Goal: Information Seeking & Learning: Learn about a topic

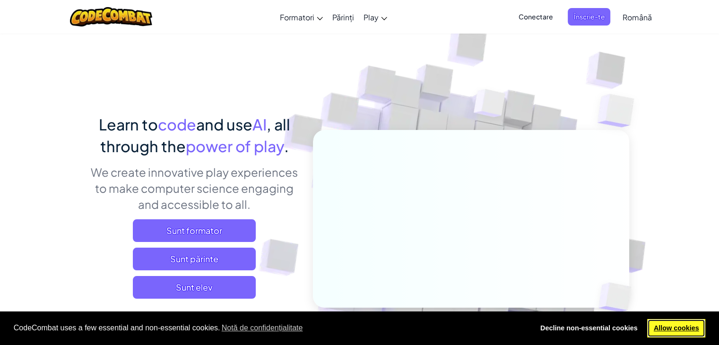
click at [658, 330] on link "Allow cookies" at bounding box center [676, 328] width 58 height 19
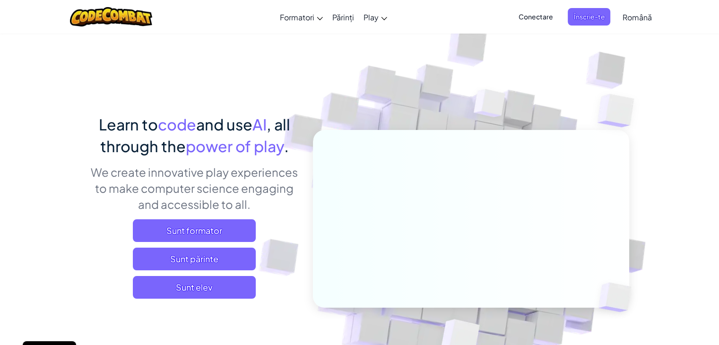
click at [548, 10] on span "Conectare" at bounding box center [535, 16] width 46 height 17
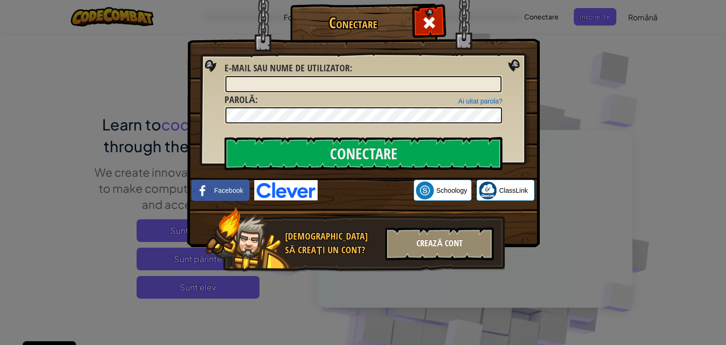
click at [426, 250] on div "Crează cont" at bounding box center [439, 243] width 109 height 33
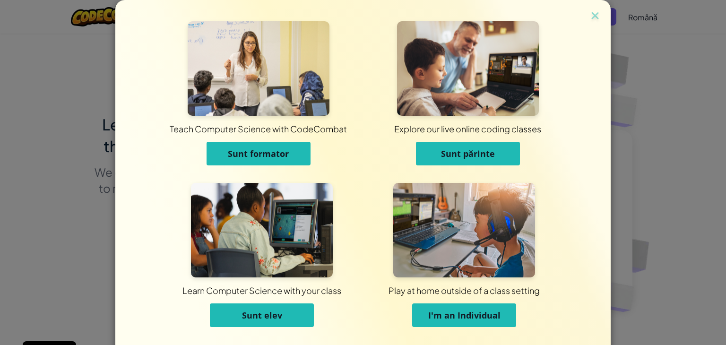
click at [232, 318] on button "Sunt elev" at bounding box center [262, 315] width 104 height 24
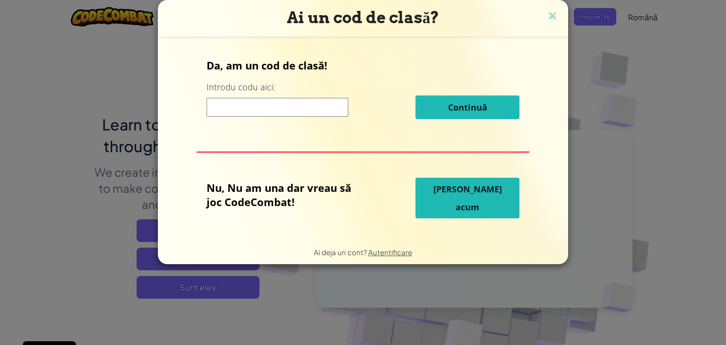
click at [263, 109] on input at bounding box center [277, 107] width 142 height 19
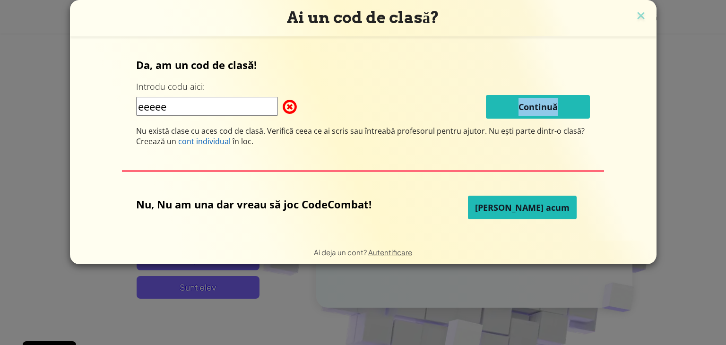
click at [458, 109] on div "eeeee Continuă" at bounding box center [363, 107] width 454 height 24
click at [209, 110] on input "eeeee" at bounding box center [207, 106] width 142 height 19
type input "e"
type input "3w0- utp9"
click at [512, 211] on span "[PERSON_NAME] acum" at bounding box center [522, 207] width 94 height 11
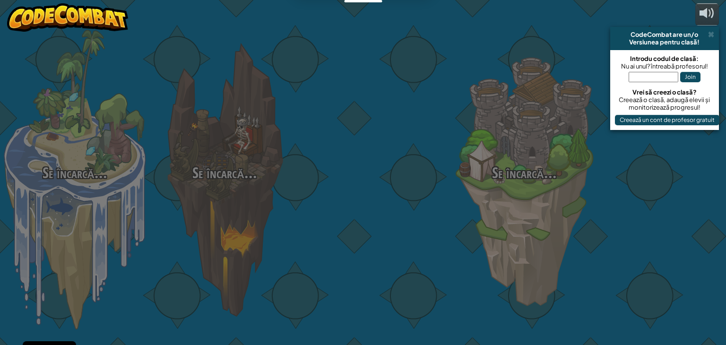
select select "ro"
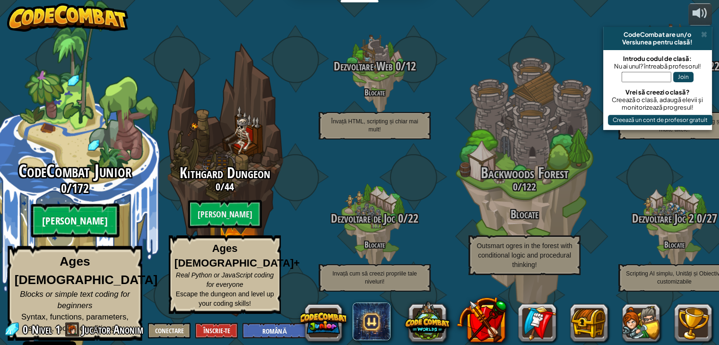
click at [91, 217] on btn "[PERSON_NAME]" at bounding box center [75, 221] width 88 height 34
select select "ro"
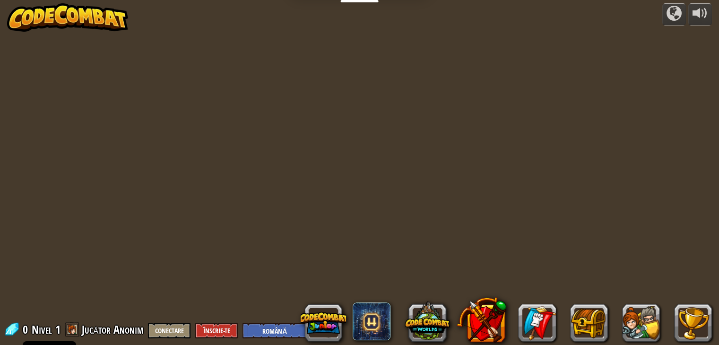
select select "ro"
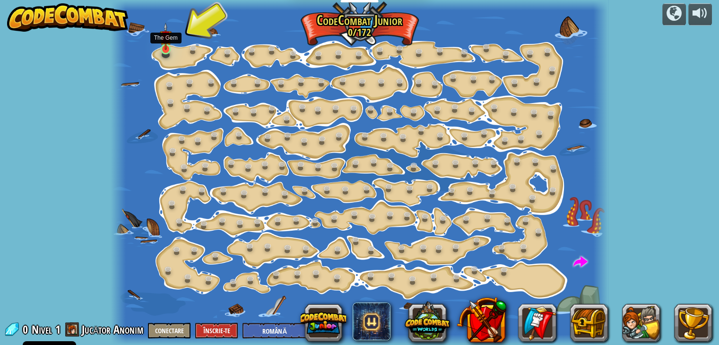
click at [162, 46] on img at bounding box center [166, 37] width 12 height 28
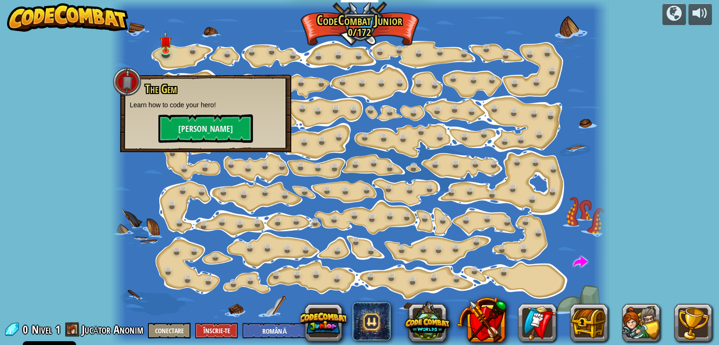
click at [191, 109] on p "Learn how to code your hero!" at bounding box center [205, 104] width 152 height 9
click at [193, 128] on button "[PERSON_NAME]" at bounding box center [205, 128] width 94 height 28
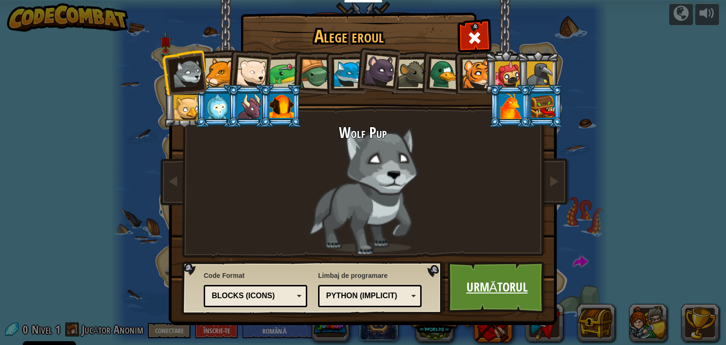
click at [494, 285] on link "Următorul" at bounding box center [496, 287] width 99 height 52
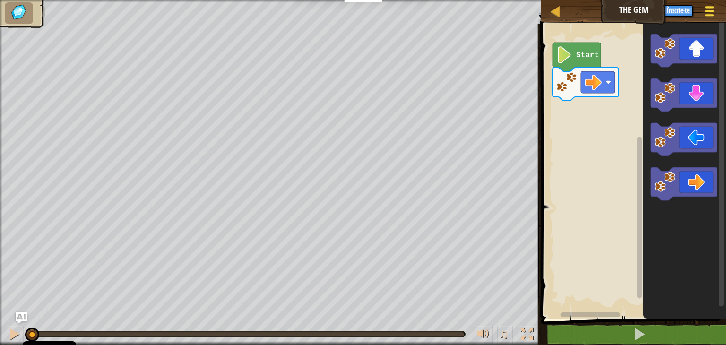
click at [708, 10] on span at bounding box center [709, 11] width 9 height 2
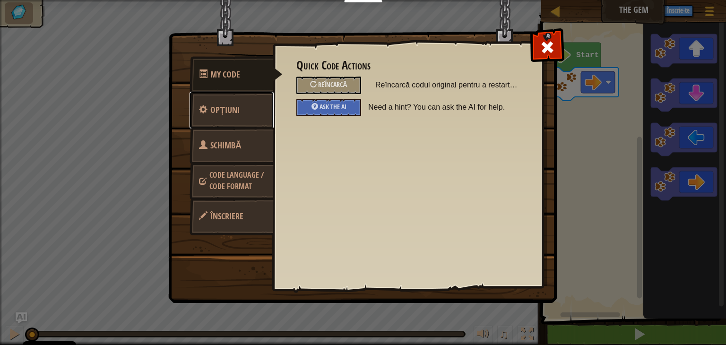
click at [228, 112] on span "Opțiuni" at bounding box center [224, 110] width 29 height 12
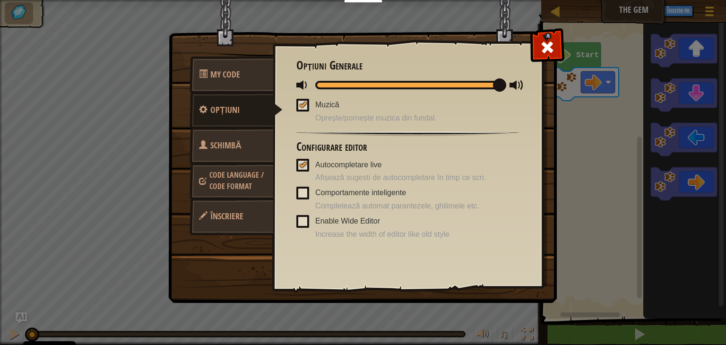
click at [229, 143] on span "Schimbă eroul" at bounding box center [220, 156] width 43 height 35
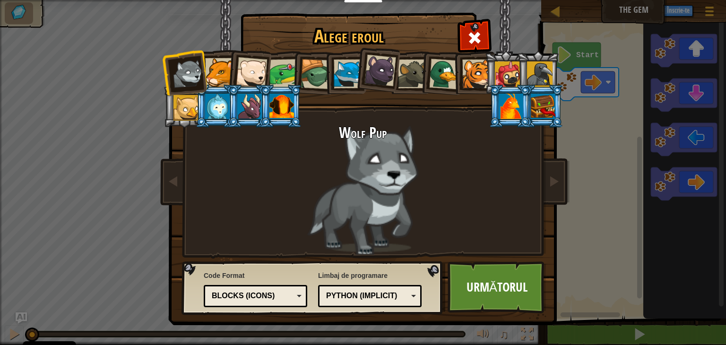
click at [501, 29] on img at bounding box center [364, 156] width 409 height 338
click at [485, 38] on div at bounding box center [474, 37] width 30 height 30
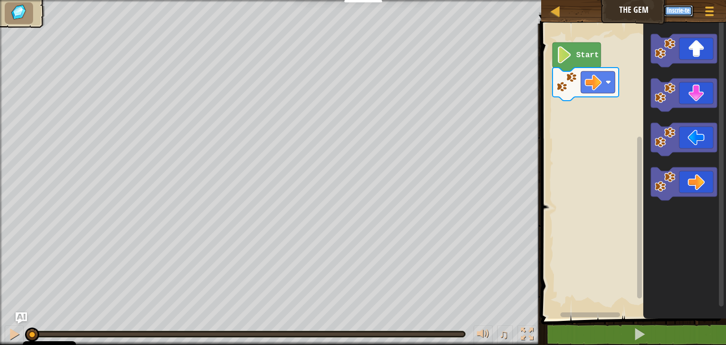
click at [677, 14] on button "Înscrie-te" at bounding box center [677, 10] width 29 height 11
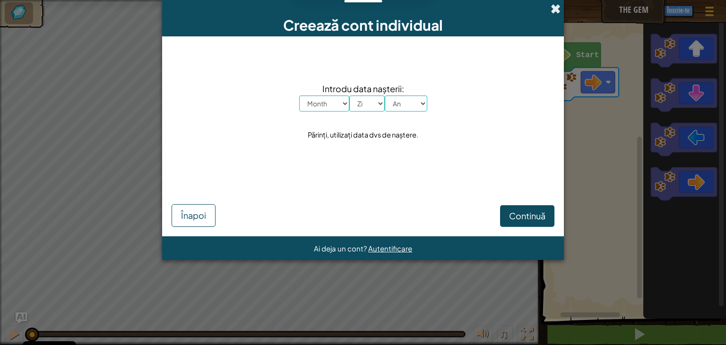
click at [557, 11] on span at bounding box center [555, 9] width 10 height 10
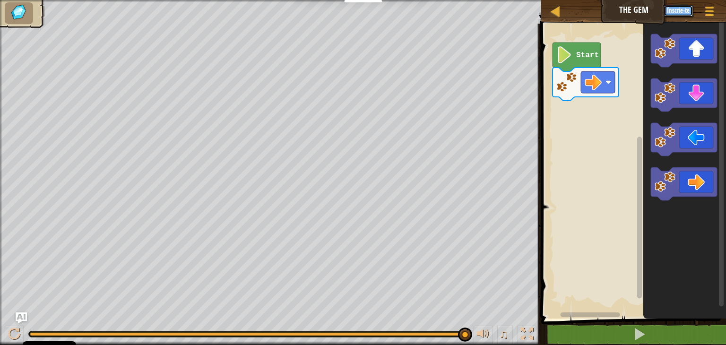
click at [488, 291] on div "♫ Wolf Pup" at bounding box center [363, 172] width 726 height 345
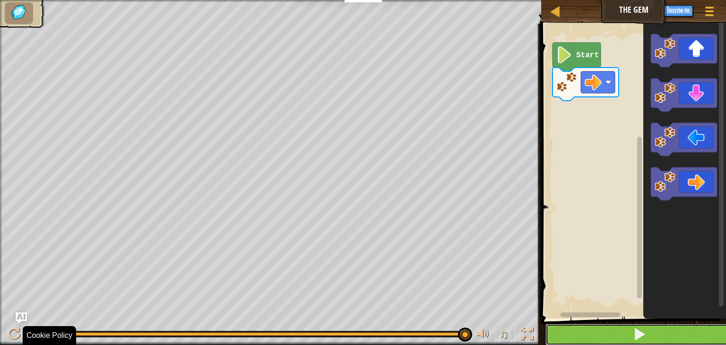
click at [629, 339] on button at bounding box center [639, 335] width 188 height 22
click at [624, 339] on button at bounding box center [639, 335] width 188 height 22
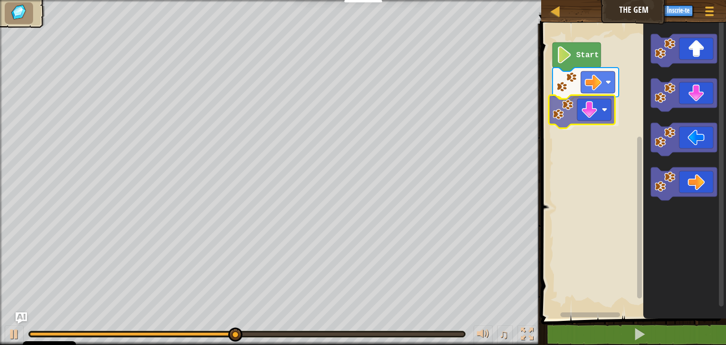
click at [563, 118] on div "Start" at bounding box center [632, 169] width 188 height 300
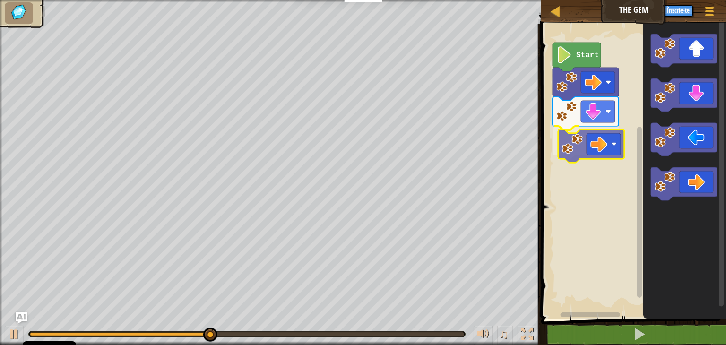
click at [582, 144] on div "Start" at bounding box center [632, 169] width 188 height 300
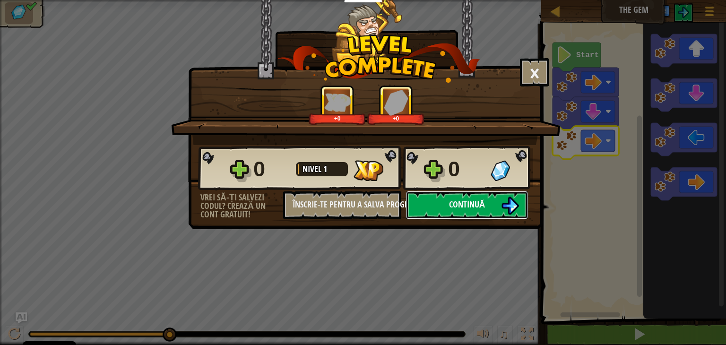
click at [495, 203] on button "Continuă" at bounding box center [467, 205] width 122 height 28
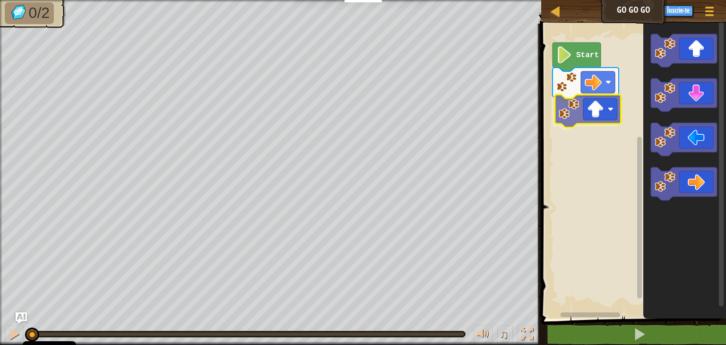
click at [580, 119] on div "Start" at bounding box center [632, 169] width 188 height 300
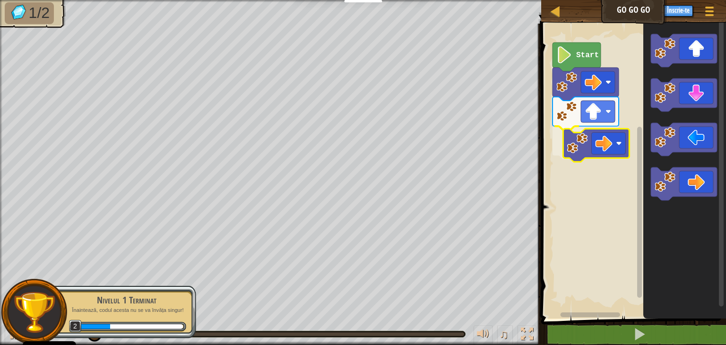
click at [582, 133] on div "Start" at bounding box center [632, 169] width 188 height 300
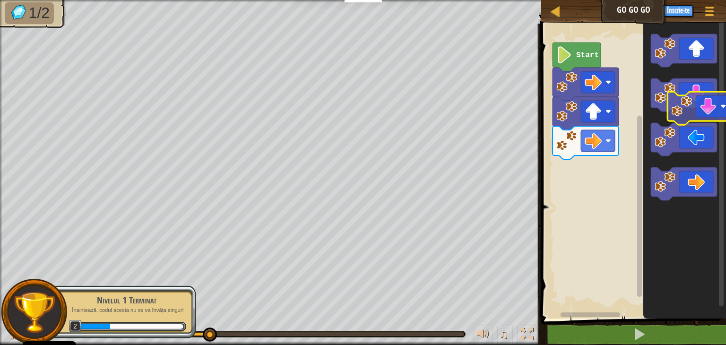
click at [697, 119] on icon "Blockly Workspace" at bounding box center [684, 169] width 83 height 300
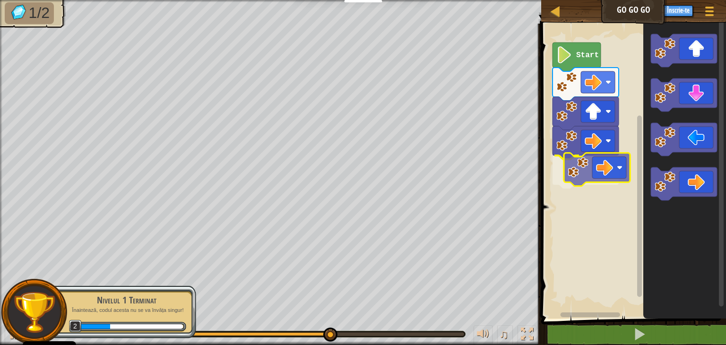
click at [593, 158] on div "Start" at bounding box center [632, 169] width 188 height 300
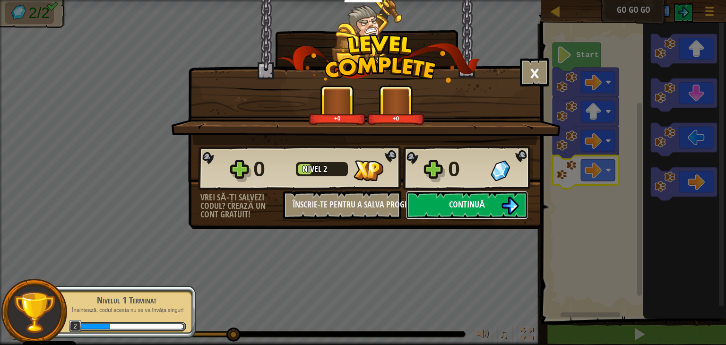
click at [490, 206] on button "Continuă" at bounding box center [467, 205] width 122 height 28
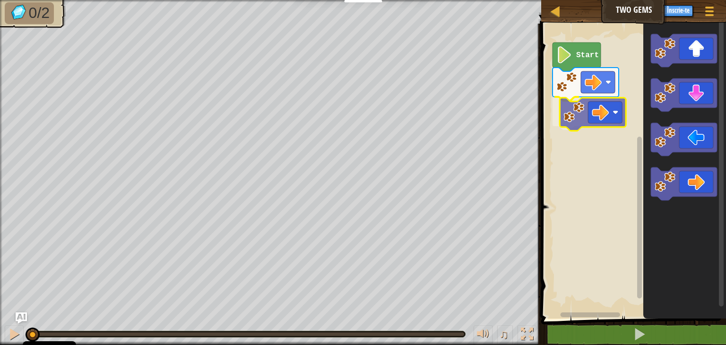
click at [580, 111] on div "Start" at bounding box center [632, 169] width 188 height 300
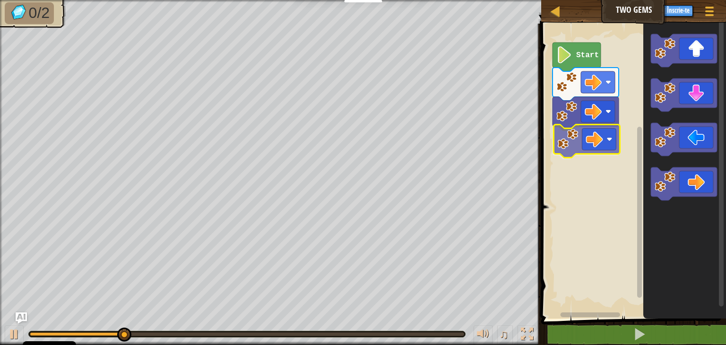
click at [578, 131] on div "Start" at bounding box center [632, 169] width 188 height 300
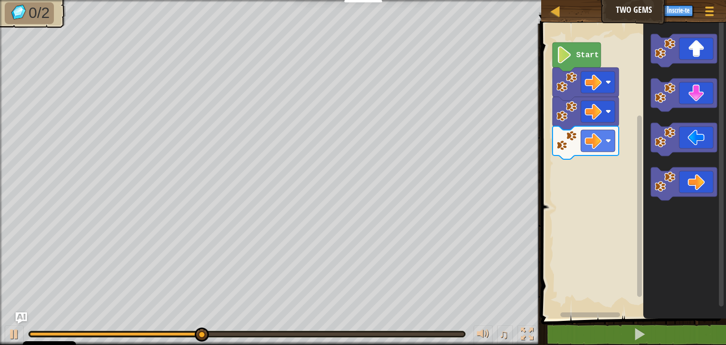
click at [636, 113] on div "Start" at bounding box center [632, 169] width 188 height 300
click at [654, 64] on icon "Blockly Workspace" at bounding box center [684, 169] width 83 height 300
click at [643, 104] on icon "Blockly Workspace" at bounding box center [684, 169] width 83 height 300
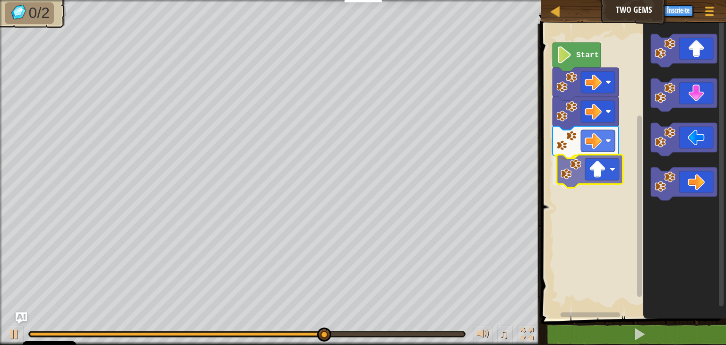
click at [573, 176] on div "Start" at bounding box center [632, 169] width 188 height 300
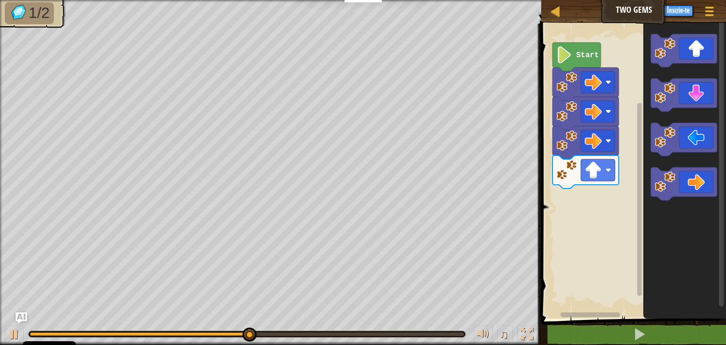
click at [634, 169] on div "Start" at bounding box center [632, 169] width 188 height 300
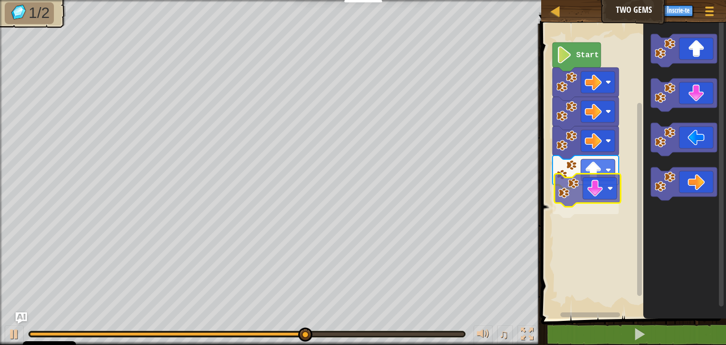
click at [587, 191] on div "Start" at bounding box center [632, 169] width 188 height 300
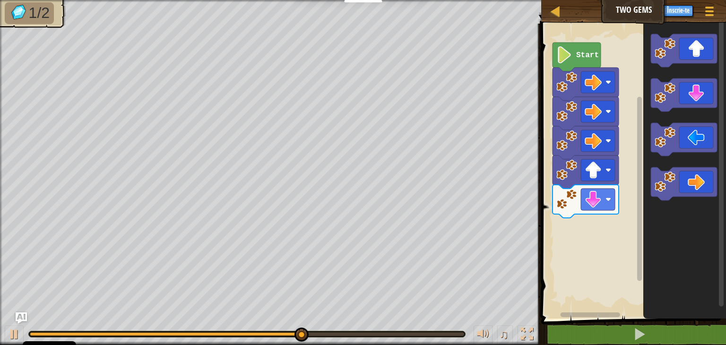
click at [610, 208] on div "Start" at bounding box center [632, 169] width 188 height 300
click at [653, 165] on icon "Blockly Workspace" at bounding box center [684, 169] width 83 height 300
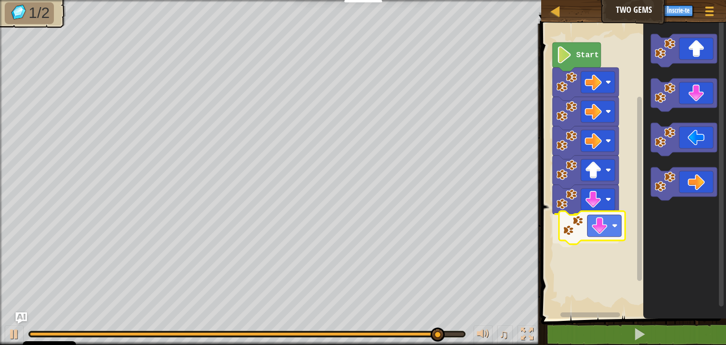
click at [581, 236] on div "Start" at bounding box center [632, 169] width 188 height 300
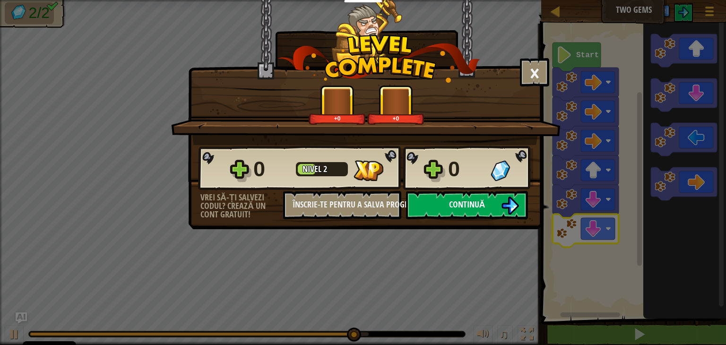
drag, startPoint x: 473, startPoint y: 183, endPoint x: 476, endPoint y: 191, distance: 8.4
click at [473, 185] on div "0 Nivel 2 0" at bounding box center [365, 168] width 335 height 45
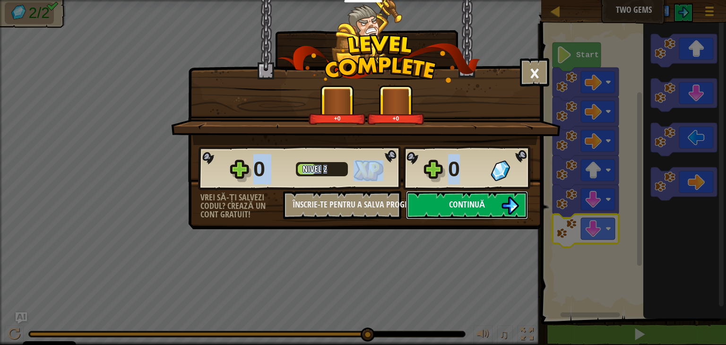
click at [476, 193] on button "Continuă" at bounding box center [467, 205] width 122 height 28
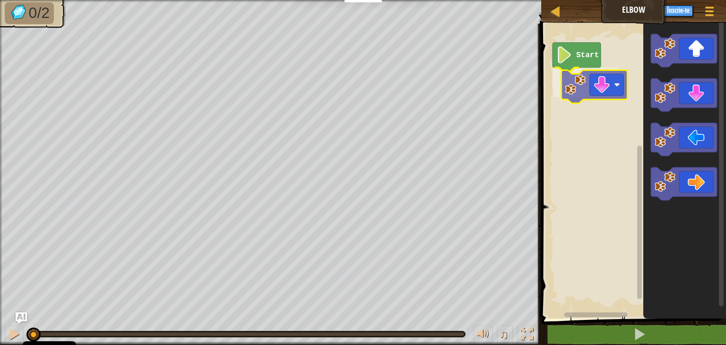
click at [565, 94] on div "Start" at bounding box center [632, 169] width 188 height 300
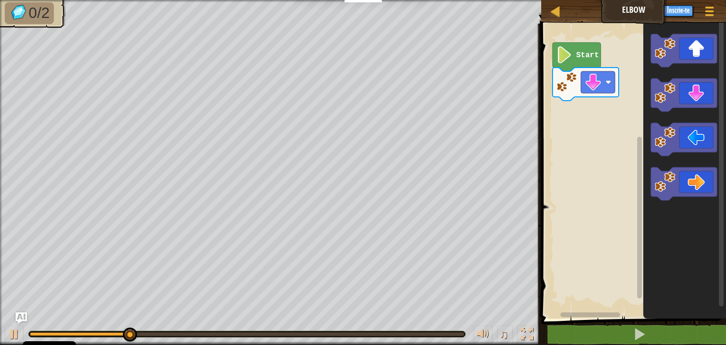
click at [590, 114] on div "Start" at bounding box center [632, 169] width 188 height 300
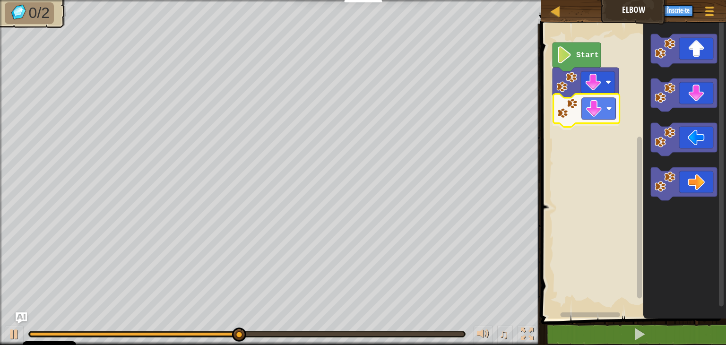
click at [573, 113] on div "Start" at bounding box center [632, 169] width 188 height 300
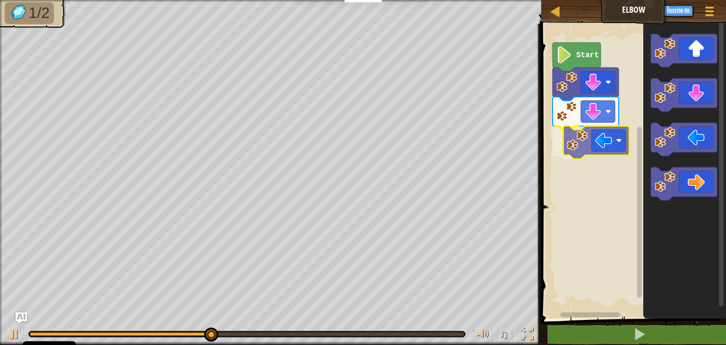
click at [576, 146] on div "Start" at bounding box center [632, 169] width 188 height 300
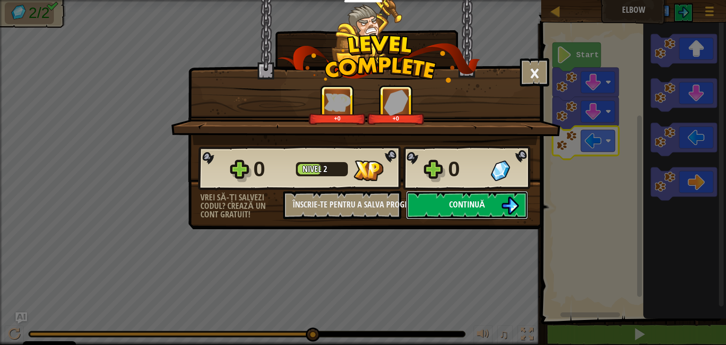
click at [491, 214] on button "Continuă" at bounding box center [467, 205] width 122 height 28
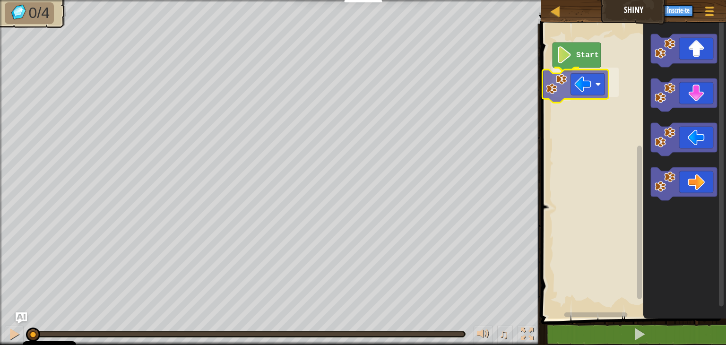
click at [557, 81] on div "Start" at bounding box center [632, 169] width 188 height 300
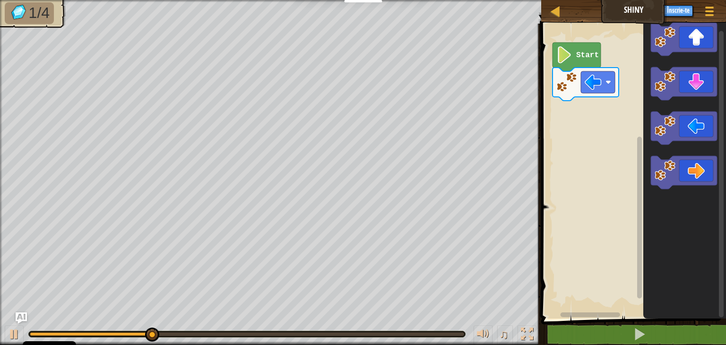
click at [593, 111] on div "Start" at bounding box center [632, 169] width 188 height 300
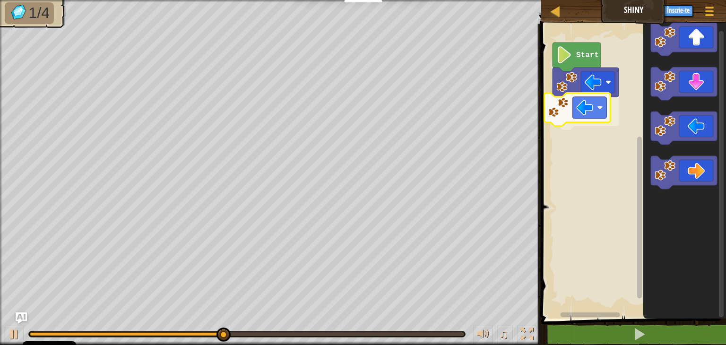
click at [559, 103] on div "Start" at bounding box center [632, 169] width 188 height 300
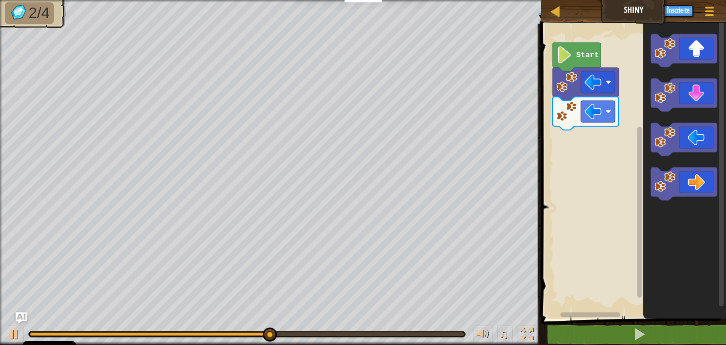
click at [600, 135] on div "Start" at bounding box center [632, 169] width 188 height 300
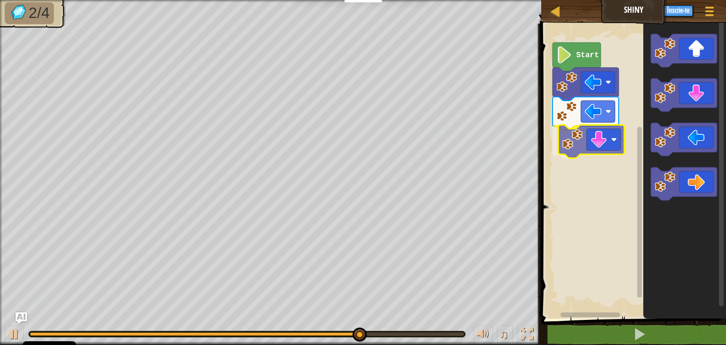
click at [573, 140] on div "Start" at bounding box center [632, 169] width 188 height 300
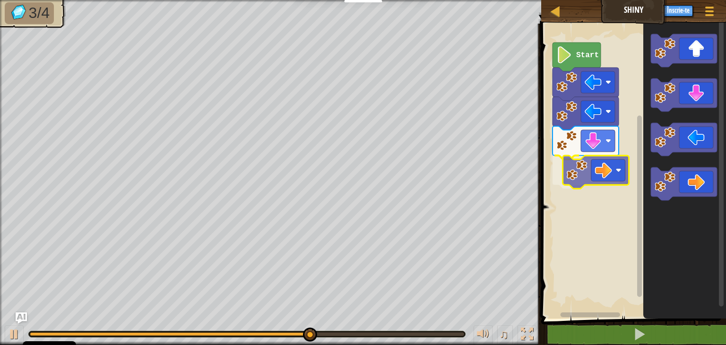
click at [584, 174] on div "Start" at bounding box center [632, 169] width 188 height 300
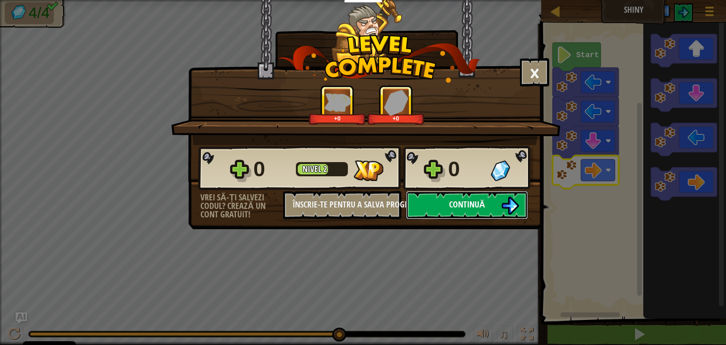
click at [486, 206] on button "Continuă" at bounding box center [467, 205] width 122 height 28
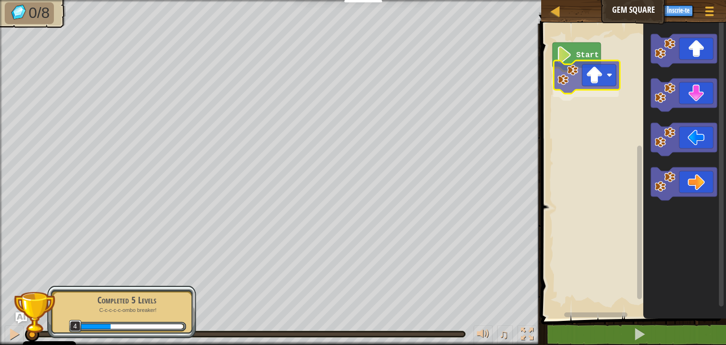
click at [580, 86] on div "Start" at bounding box center [632, 169] width 188 height 300
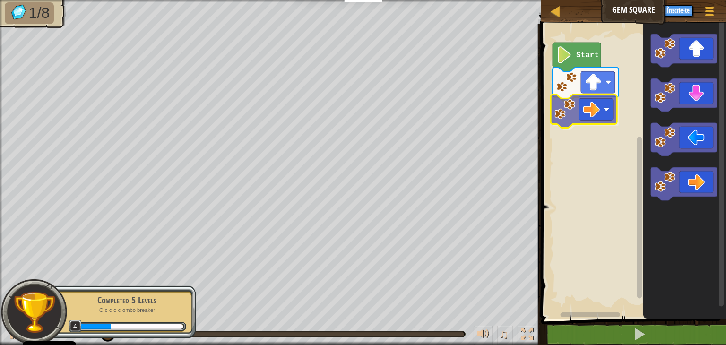
click at [573, 102] on div "Start" at bounding box center [632, 169] width 188 height 300
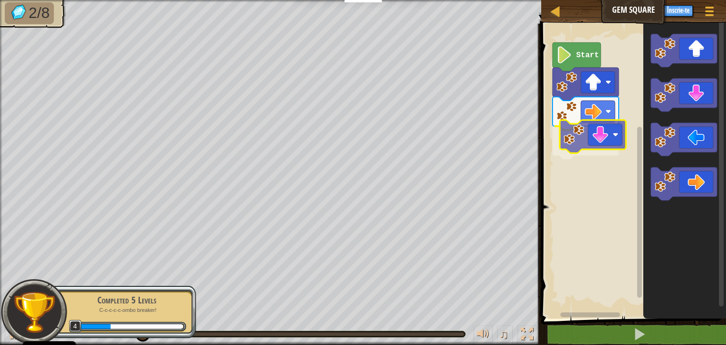
click at [600, 138] on div "Start" at bounding box center [632, 169] width 188 height 300
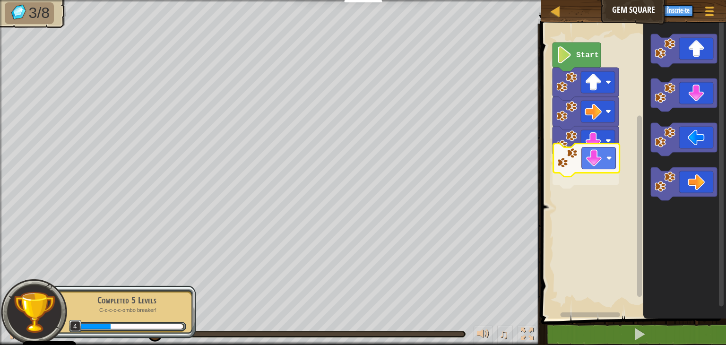
click at [588, 171] on div "Start" at bounding box center [632, 169] width 188 height 300
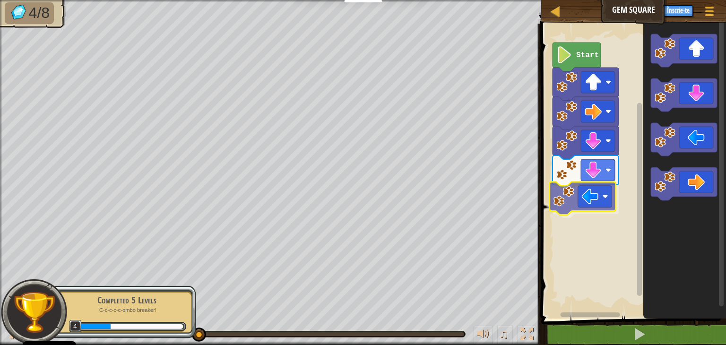
click at [574, 206] on div "Start" at bounding box center [632, 169] width 188 height 300
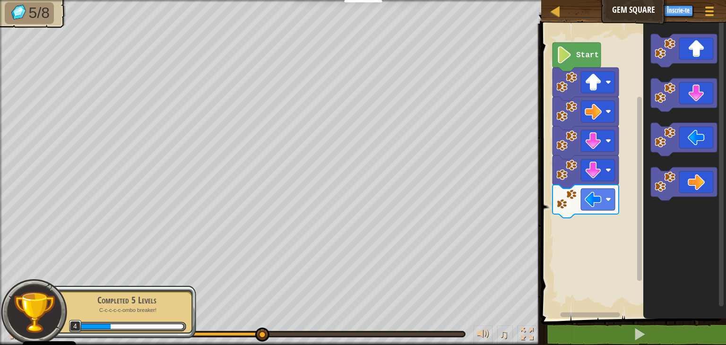
click at [622, 215] on div "Start" at bounding box center [632, 169] width 188 height 300
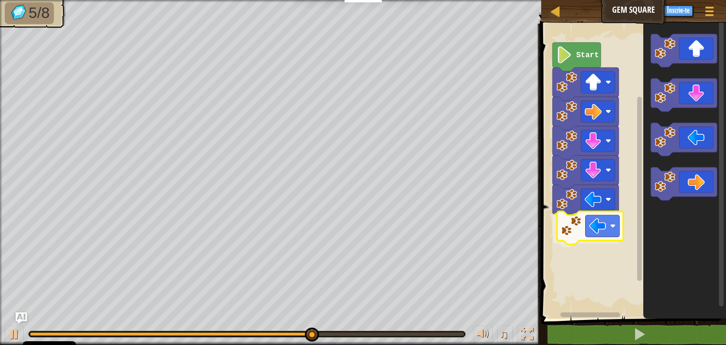
click at [571, 238] on div "Start" at bounding box center [632, 169] width 188 height 300
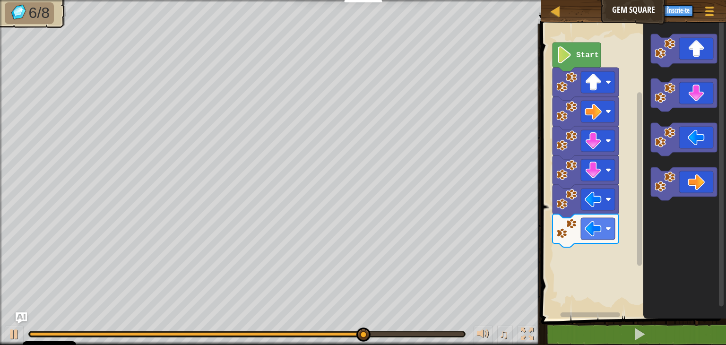
click at [617, 189] on div "Start" at bounding box center [632, 169] width 188 height 300
click at [639, 136] on div "Start" at bounding box center [632, 169] width 188 height 300
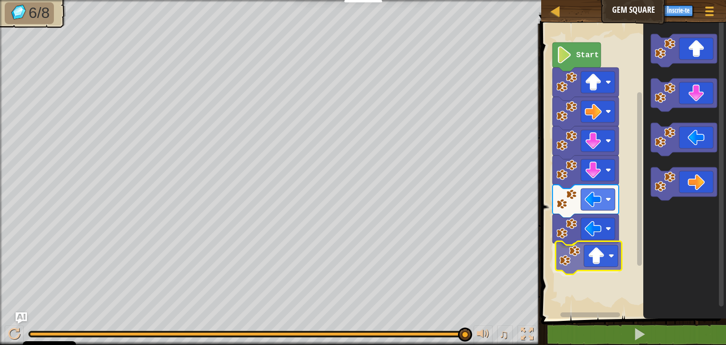
click at [586, 257] on div "Start" at bounding box center [632, 169] width 188 height 300
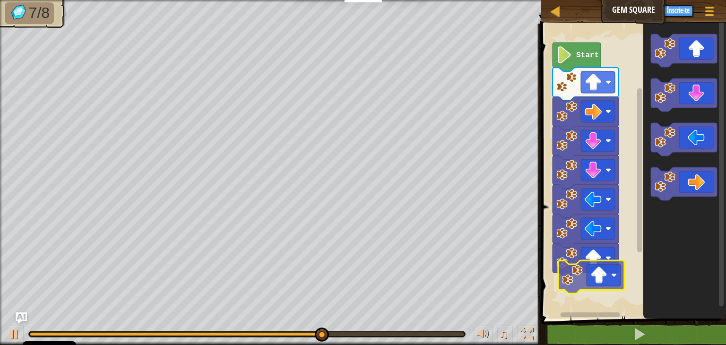
click at [570, 277] on div "Start" at bounding box center [632, 169] width 188 height 300
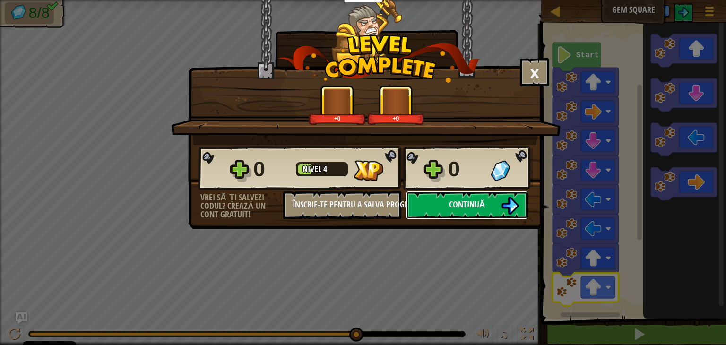
click at [449, 206] on span "Continuă" at bounding box center [467, 204] width 36 height 12
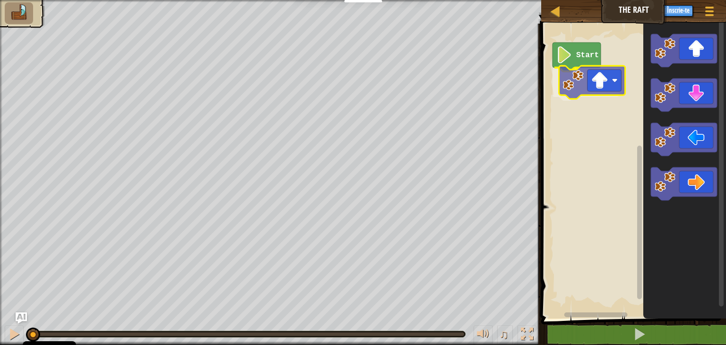
click at [578, 78] on div "Start" at bounding box center [632, 169] width 188 height 300
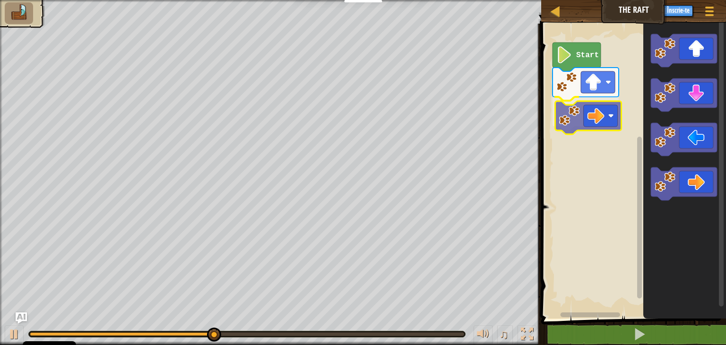
click at [574, 106] on div "Start" at bounding box center [632, 169] width 188 height 300
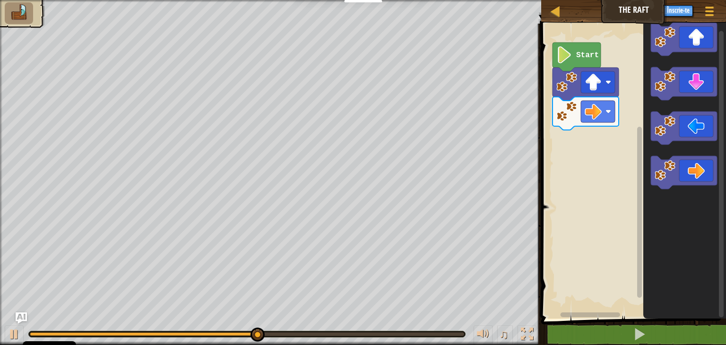
click at [662, 182] on icon "Blockly Workspace" at bounding box center [684, 172] width 66 height 33
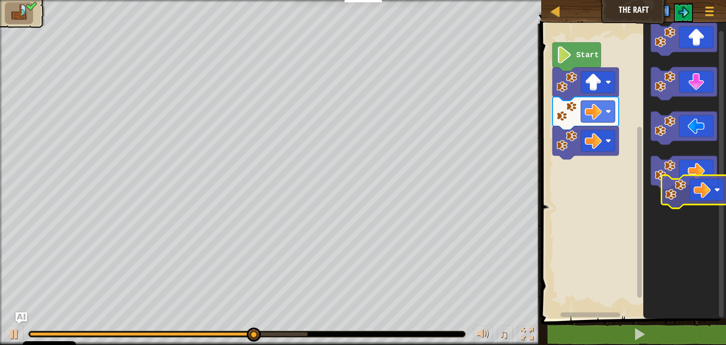
click at [686, 197] on icon "Blockly Workspace" at bounding box center [684, 169] width 83 height 300
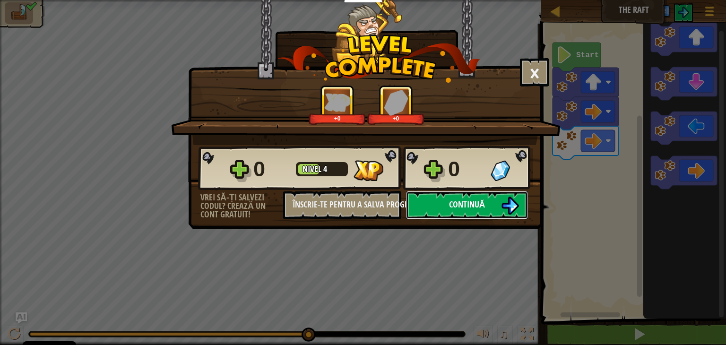
click at [497, 206] on button "Continuă" at bounding box center [467, 205] width 122 height 28
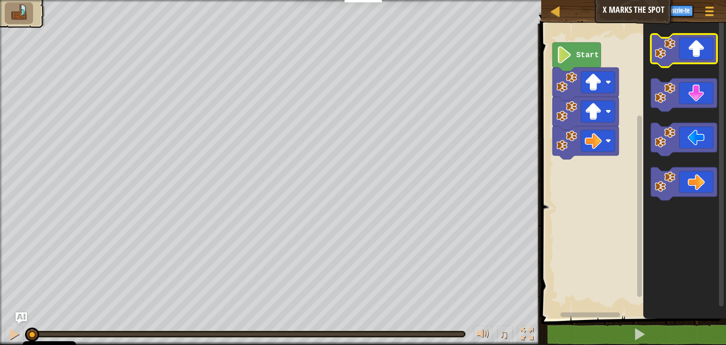
click at [673, 57] on image "Blockly Workspace" at bounding box center [664, 48] width 21 height 21
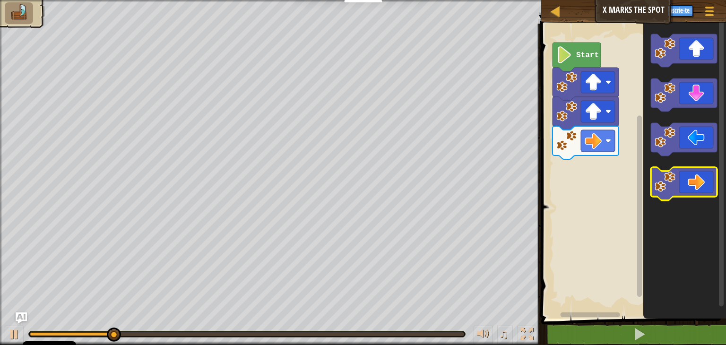
click at [667, 181] on image "Blockly Workspace" at bounding box center [664, 181] width 21 height 21
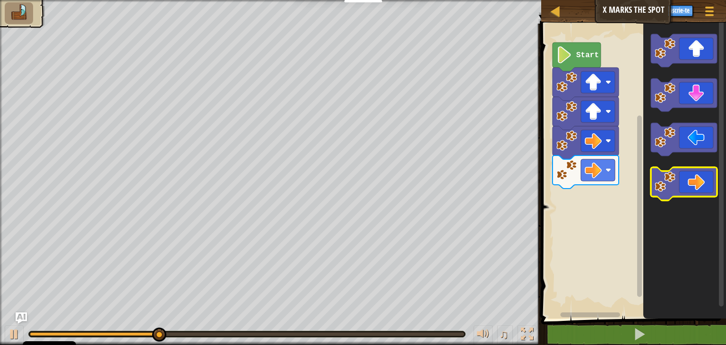
click at [667, 181] on image "Blockly Workspace" at bounding box center [664, 181] width 21 height 21
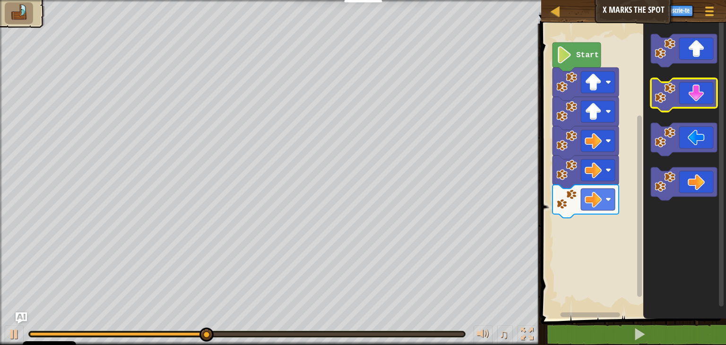
click at [677, 101] on icon "Blockly Workspace" at bounding box center [684, 94] width 66 height 33
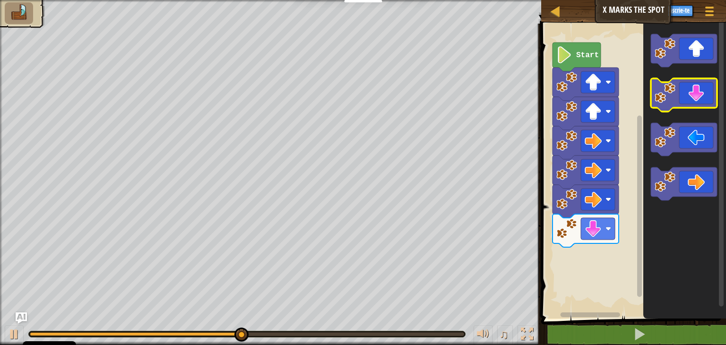
click at [677, 101] on icon "Blockly Workspace" at bounding box center [684, 94] width 66 height 33
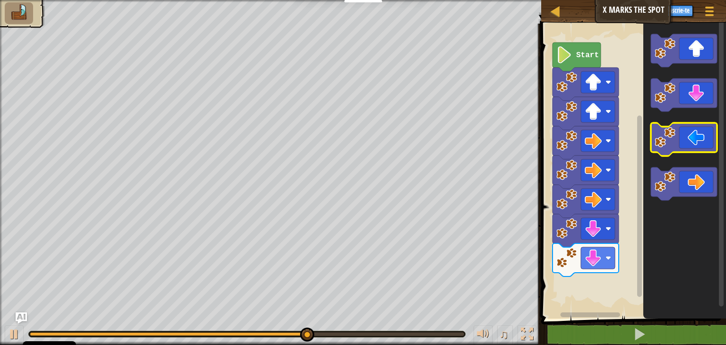
click at [658, 138] on image "Blockly Workspace" at bounding box center [664, 137] width 21 height 21
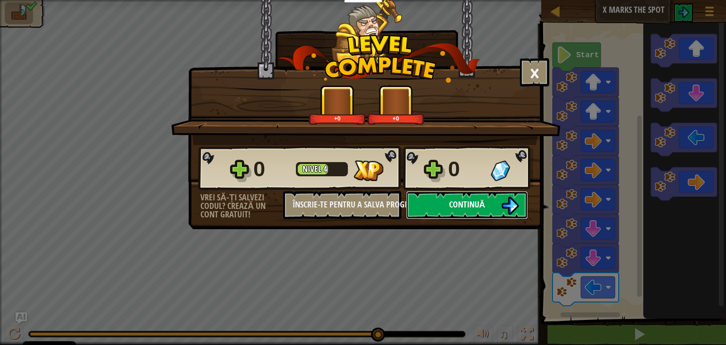
click at [459, 199] on span "Continuă" at bounding box center [467, 204] width 36 height 12
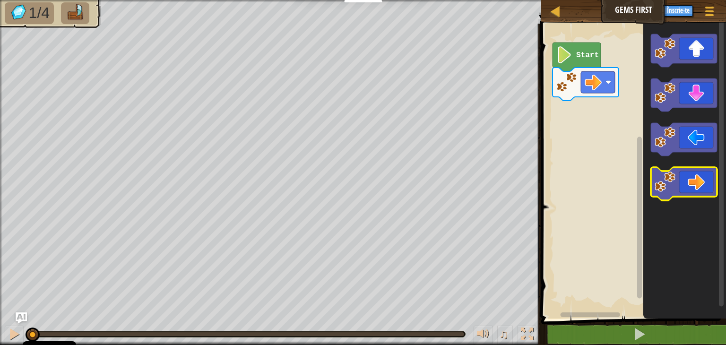
click at [661, 180] on image "Blockly Workspace" at bounding box center [664, 181] width 21 height 21
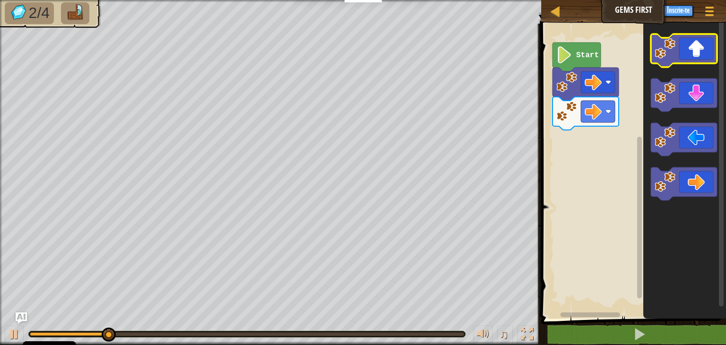
click at [681, 65] on rect "Blockly Workspace" at bounding box center [684, 50] width 66 height 33
click at [662, 41] on g "Blockly Workspace" at bounding box center [684, 50] width 66 height 33
click at [662, 42] on image "Blockly Workspace" at bounding box center [664, 48] width 21 height 21
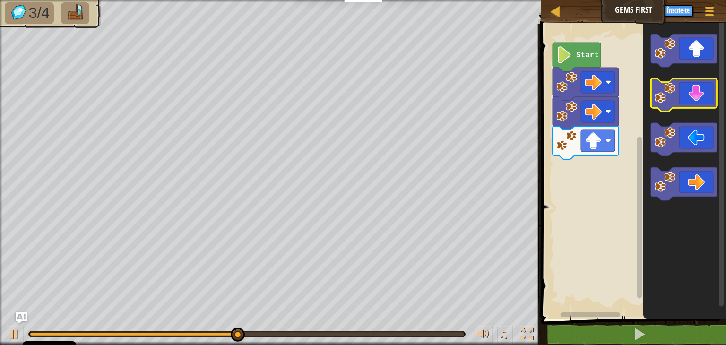
click at [671, 94] on image "Blockly Workspace" at bounding box center [664, 93] width 21 height 21
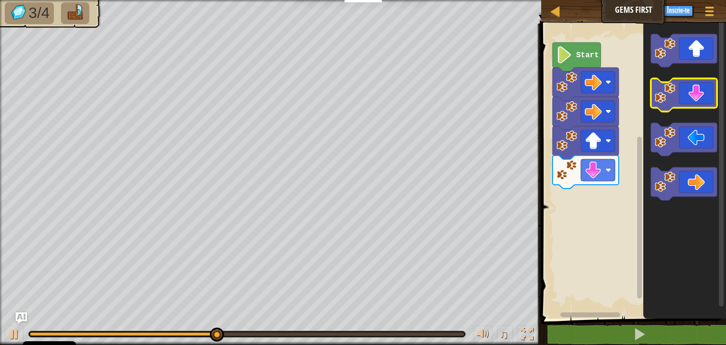
click at [671, 94] on image "Blockly Workspace" at bounding box center [664, 93] width 21 height 21
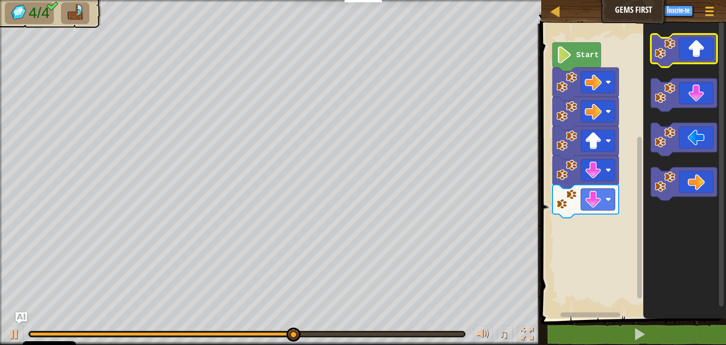
click at [666, 54] on image "Blockly Workspace" at bounding box center [664, 48] width 21 height 21
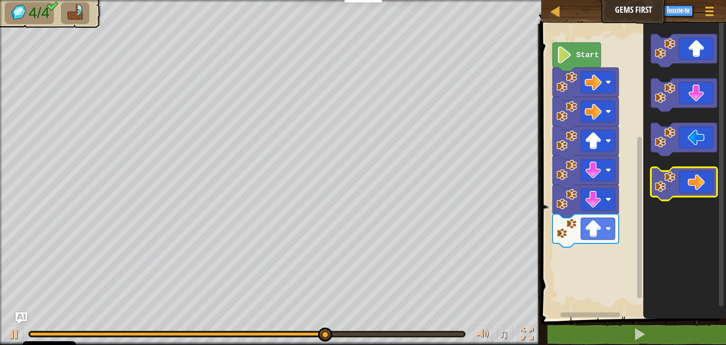
click at [665, 178] on image "Blockly Workspace" at bounding box center [664, 181] width 21 height 21
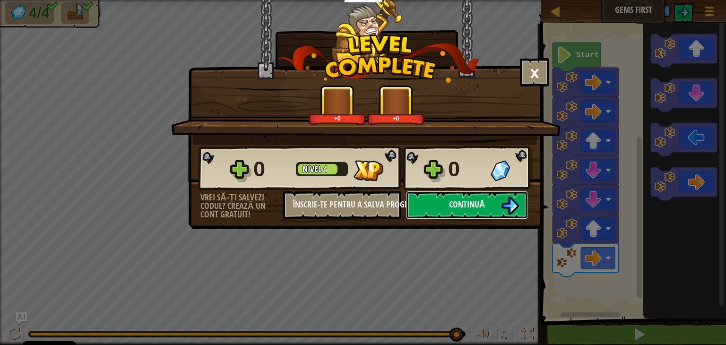
click at [473, 198] on span "Continuă" at bounding box center [467, 204] width 36 height 12
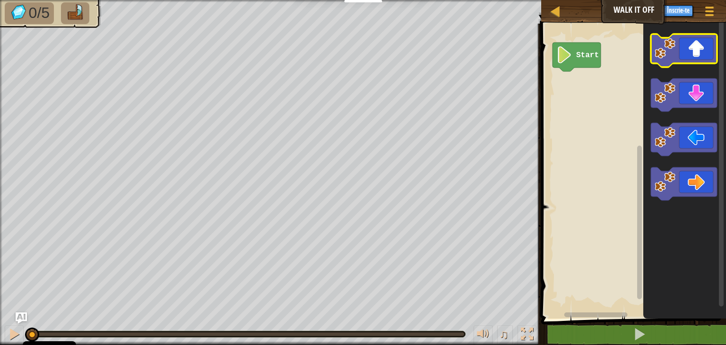
click at [657, 62] on icon "Blockly Workspace" at bounding box center [684, 50] width 66 height 33
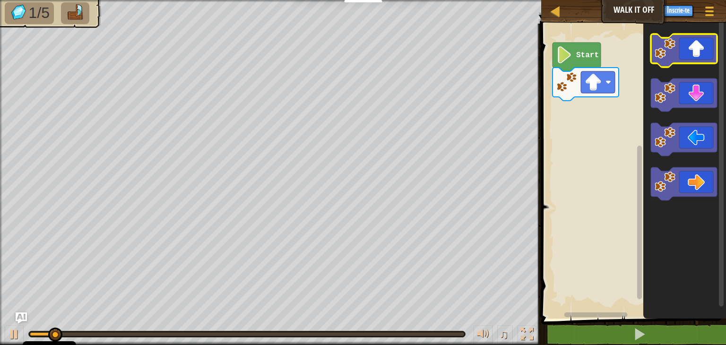
click at [657, 62] on icon "Blockly Workspace" at bounding box center [684, 50] width 66 height 33
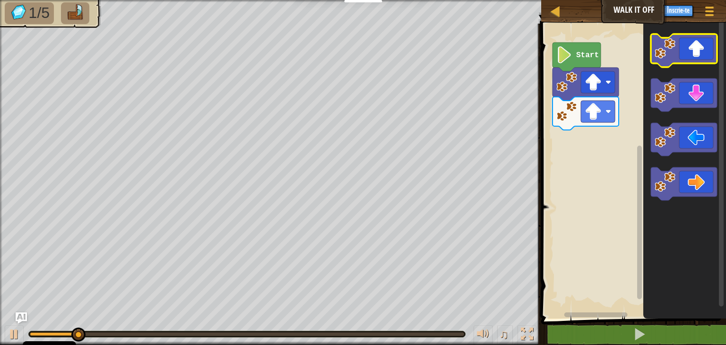
click at [657, 62] on icon "Blockly Workspace" at bounding box center [684, 50] width 66 height 33
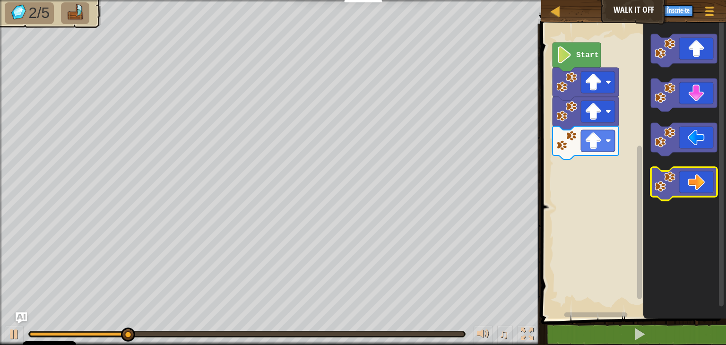
click at [669, 180] on image "Blockly Workspace" at bounding box center [664, 181] width 21 height 21
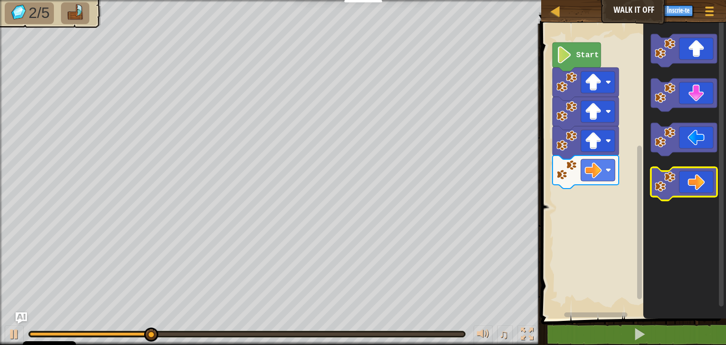
click at [669, 180] on image "Blockly Workspace" at bounding box center [664, 181] width 21 height 21
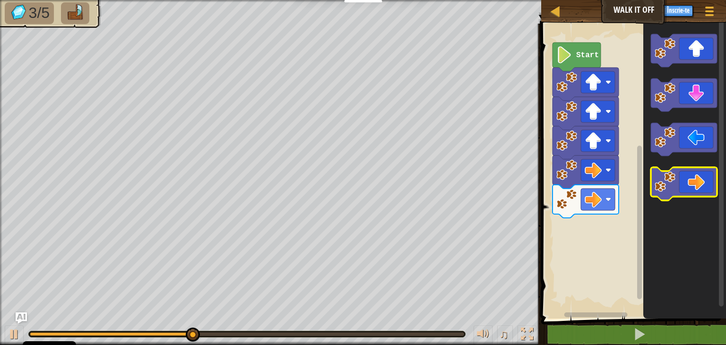
click at [669, 180] on image "Blockly Workspace" at bounding box center [664, 181] width 21 height 21
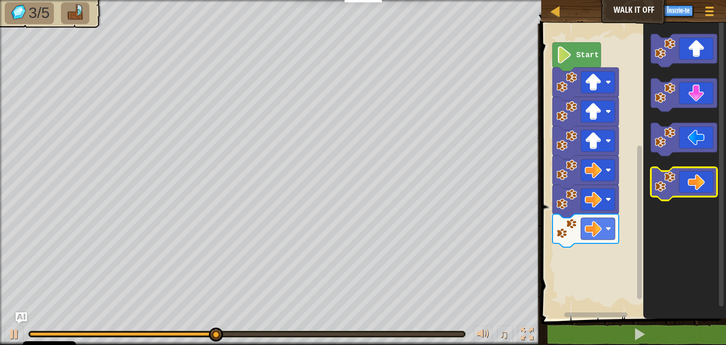
click at [669, 180] on image "Blockly Workspace" at bounding box center [664, 181] width 21 height 21
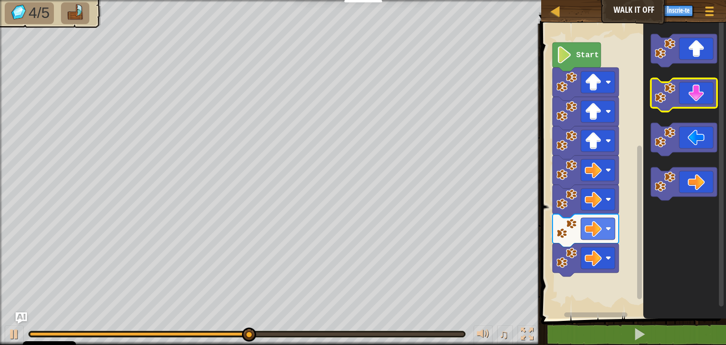
click at [658, 100] on image "Blockly Workspace" at bounding box center [664, 93] width 21 height 21
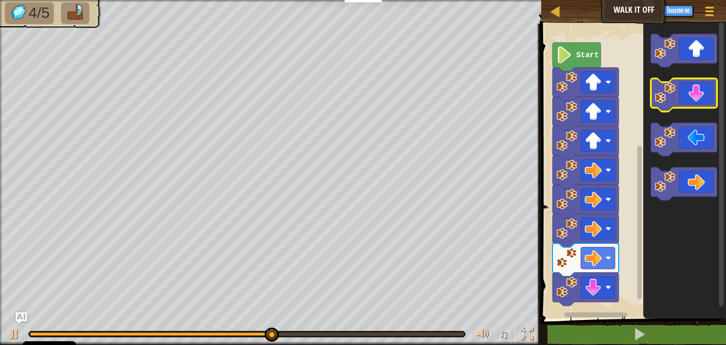
click at [658, 100] on image "Blockly Workspace" at bounding box center [664, 93] width 21 height 21
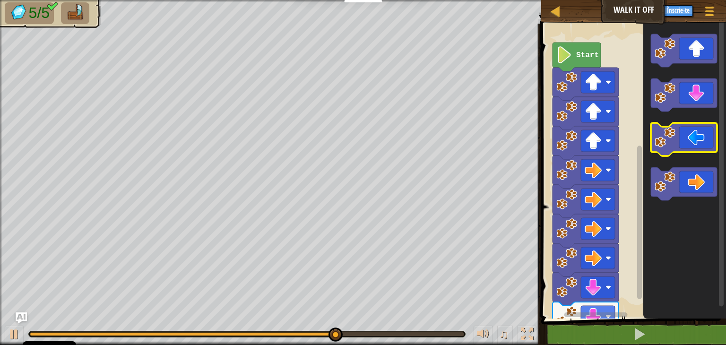
click at [655, 133] on image "Blockly Workspace" at bounding box center [664, 137] width 21 height 21
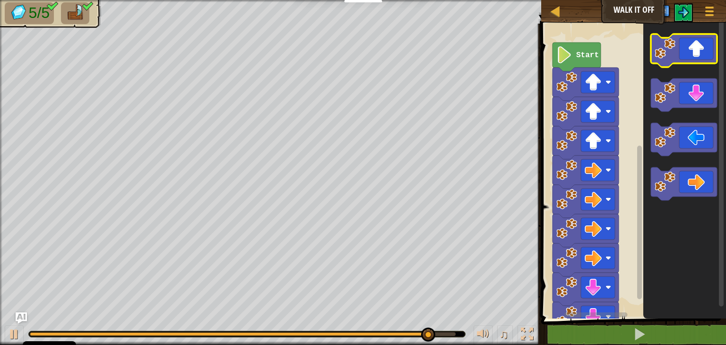
click at [665, 58] on image "Blockly Workspace" at bounding box center [664, 48] width 21 height 21
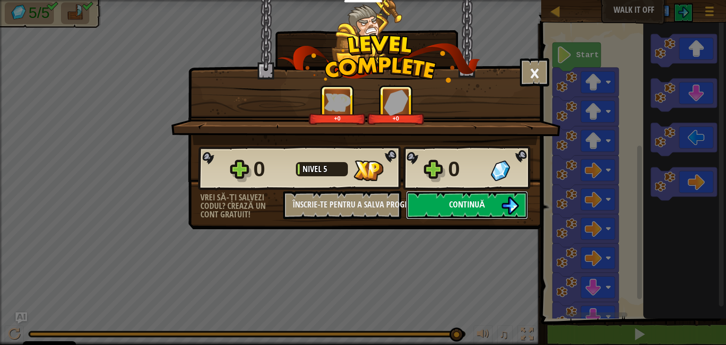
click at [503, 207] on img at bounding box center [510, 206] width 18 height 18
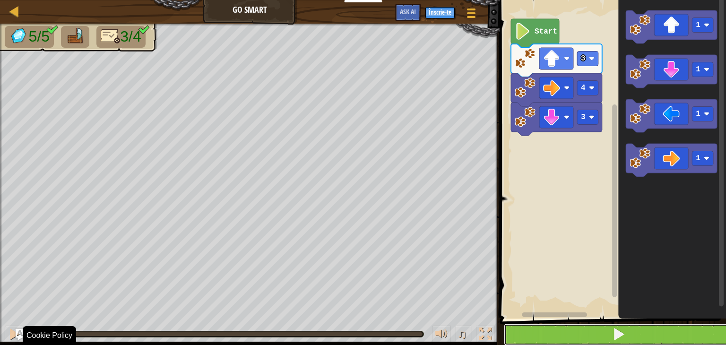
click at [591, 337] on button at bounding box center [618, 335] width 229 height 22
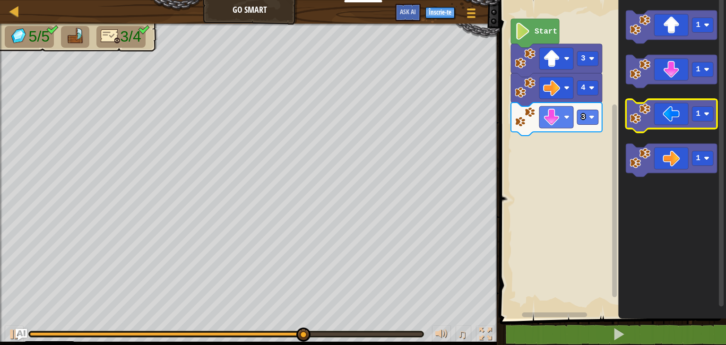
click at [641, 113] on image "Blockly Workspace" at bounding box center [639, 113] width 21 height 21
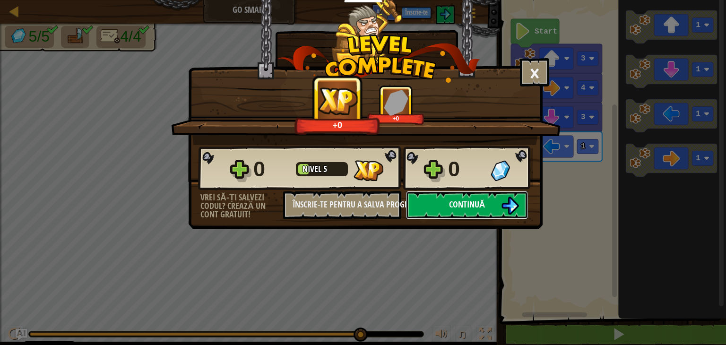
click at [515, 213] on img at bounding box center [510, 206] width 18 height 18
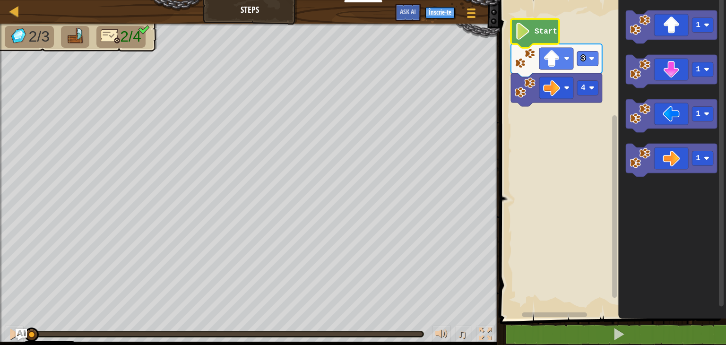
click at [540, 27] on text "Start" at bounding box center [545, 31] width 23 height 9
click at [535, 40] on icon "Blockly Workspace" at bounding box center [535, 33] width 48 height 29
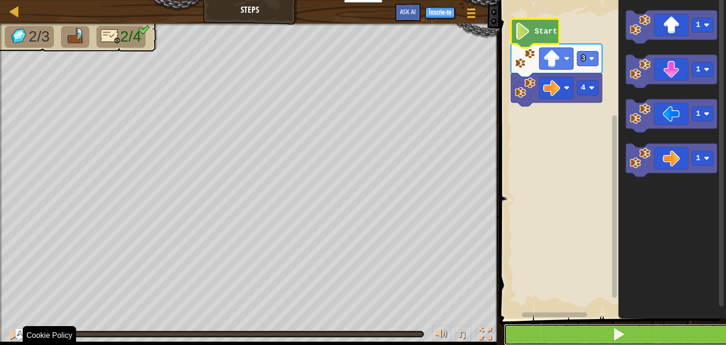
click at [599, 342] on button at bounding box center [618, 335] width 229 height 22
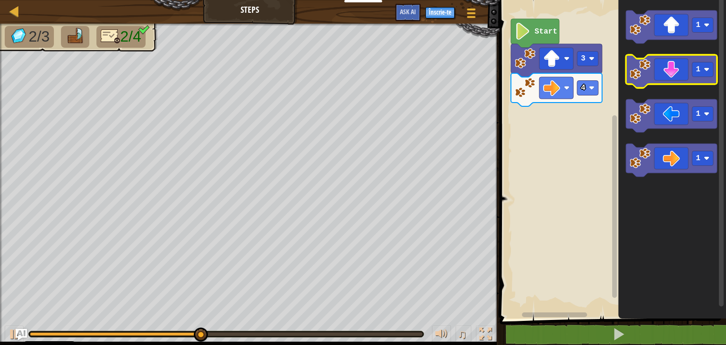
click at [641, 65] on image "Blockly Workspace" at bounding box center [639, 69] width 21 height 21
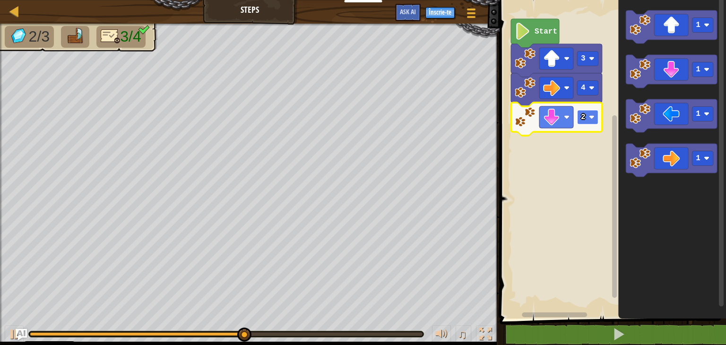
click at [582, 122] on rect "Blockly Workspace" at bounding box center [587, 117] width 21 height 15
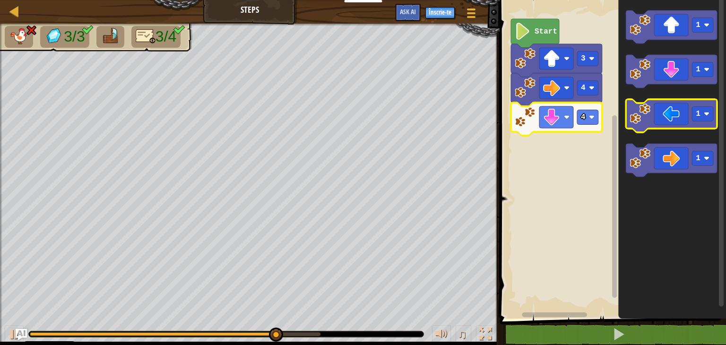
click at [647, 128] on icon "Blockly Workspace" at bounding box center [670, 115] width 91 height 33
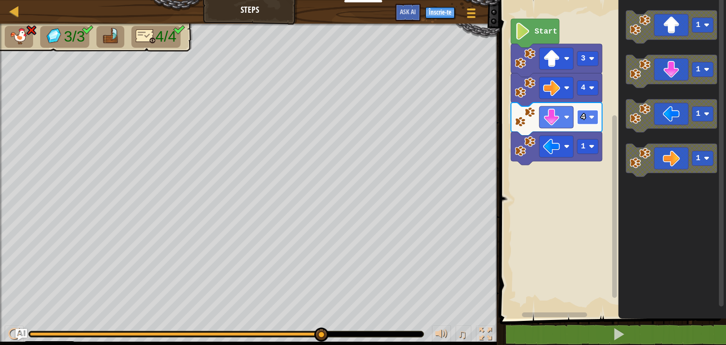
click at [589, 123] on rect "Blockly Workspace" at bounding box center [587, 117] width 21 height 15
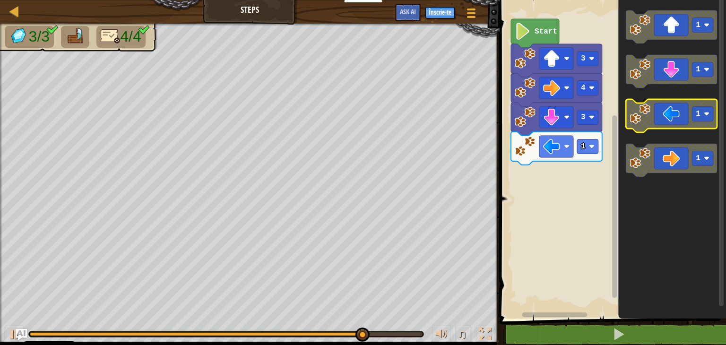
click at [647, 123] on image "Blockly Workspace" at bounding box center [639, 113] width 21 height 21
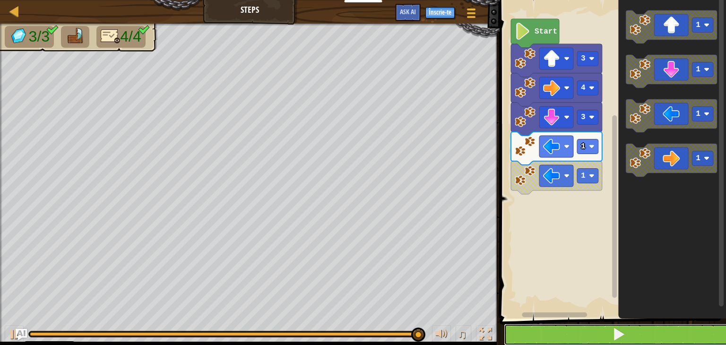
click at [561, 334] on button at bounding box center [618, 335] width 229 height 22
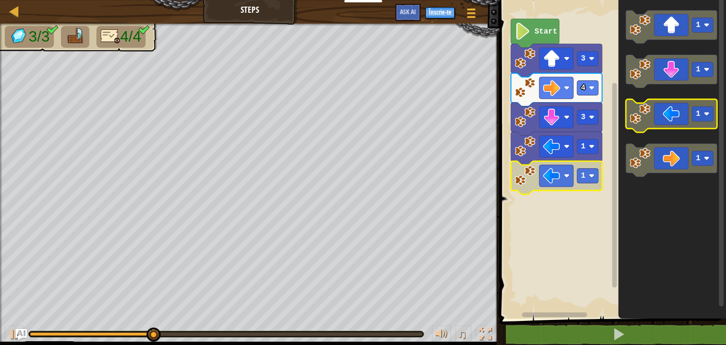
click at [661, 119] on icon "Blockly Workspace" at bounding box center [670, 115] width 91 height 33
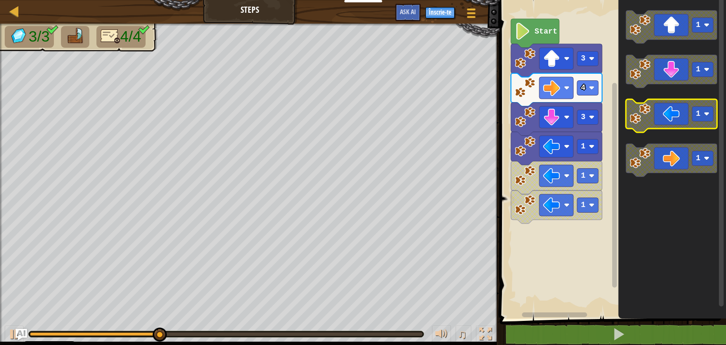
click at [661, 119] on icon "Blockly Workspace" at bounding box center [670, 115] width 91 height 33
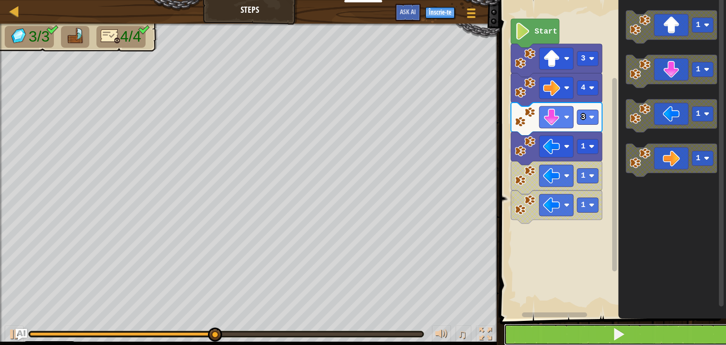
click at [593, 342] on button at bounding box center [618, 335] width 229 height 22
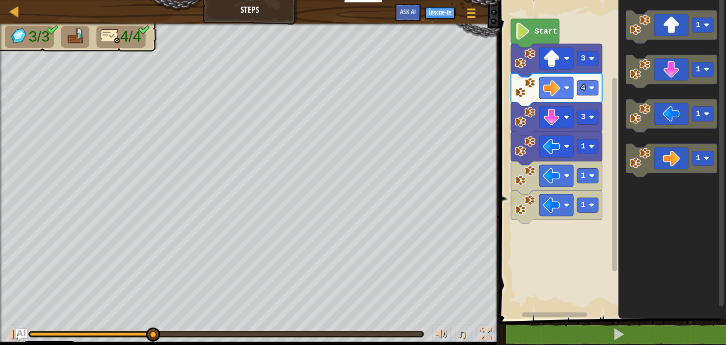
click at [584, 220] on div "Start 3 4 3 1 1 1 1 1 1 1" at bounding box center [611, 156] width 229 height 323
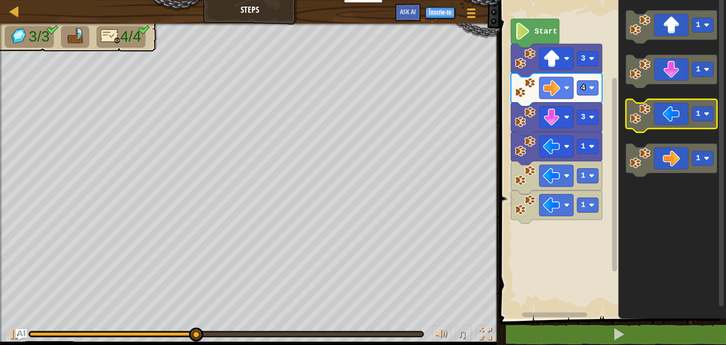
click at [650, 115] on image "Blockly Workspace" at bounding box center [639, 113] width 21 height 21
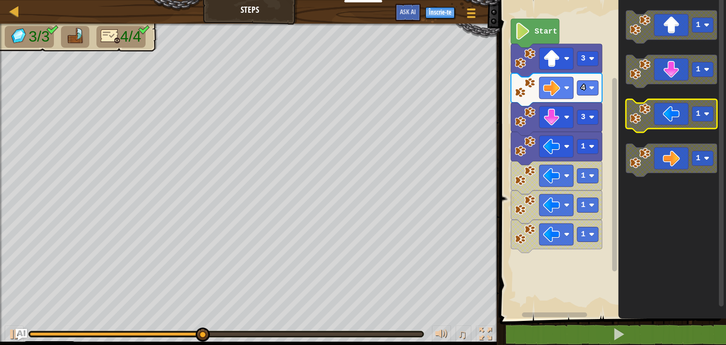
click at [650, 115] on image "Blockly Workspace" at bounding box center [639, 113] width 21 height 21
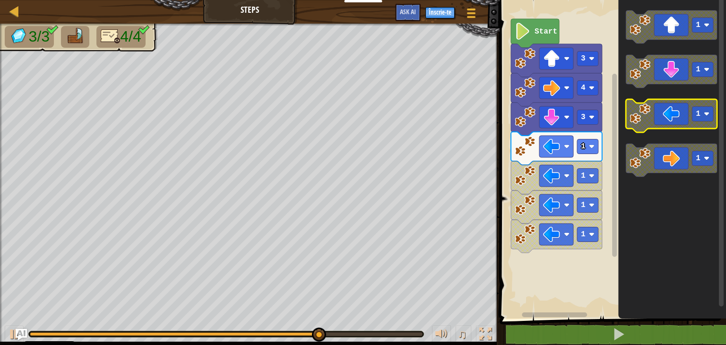
click at [645, 120] on image "Blockly Workspace" at bounding box center [639, 113] width 21 height 21
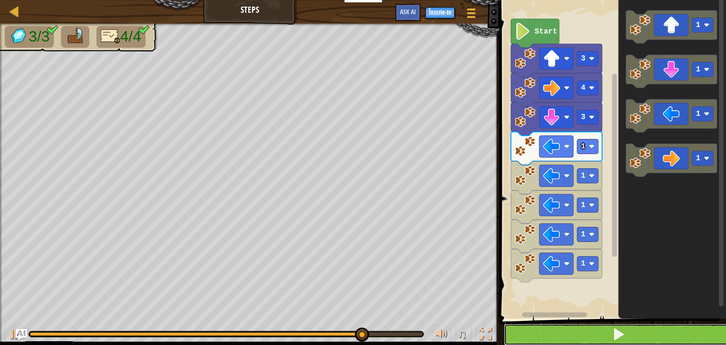
click at [602, 332] on button at bounding box center [618, 335] width 229 height 22
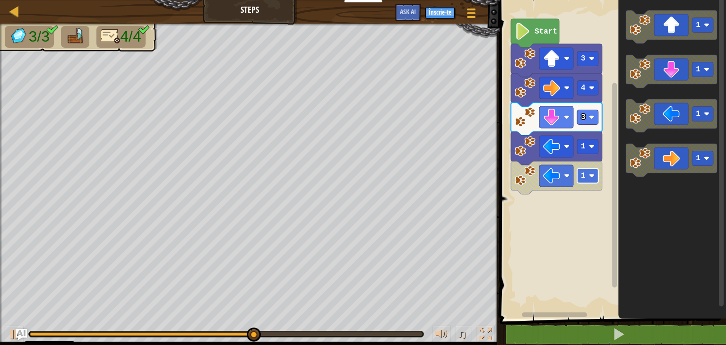
click at [586, 181] on rect "Blockly Workspace" at bounding box center [587, 176] width 21 height 15
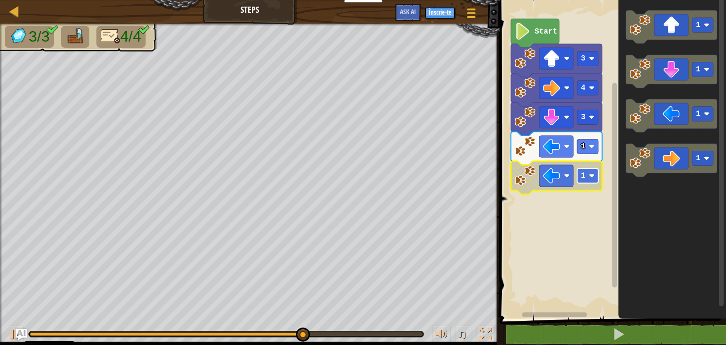
click at [584, 174] on text "1" at bounding box center [583, 175] width 5 height 9
click at [587, 179] on rect "Blockly Workspace" at bounding box center [587, 176] width 21 height 15
click at [525, 174] on image "Blockly Workspace" at bounding box center [524, 175] width 21 height 21
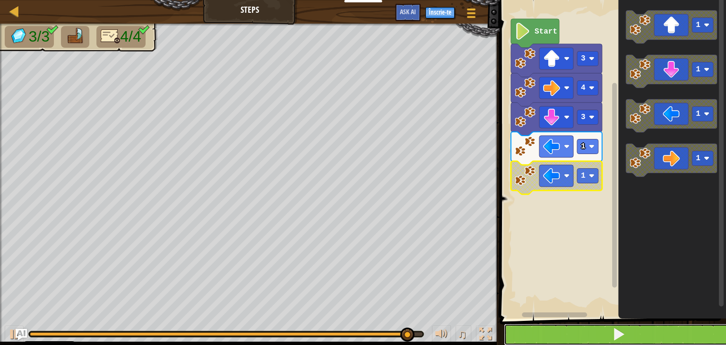
click at [563, 333] on button at bounding box center [618, 335] width 229 height 22
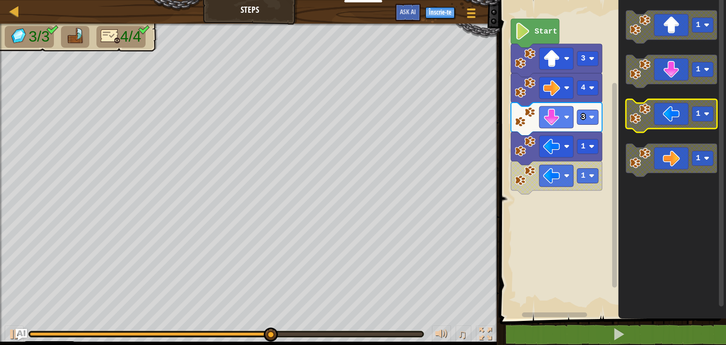
click at [646, 124] on icon "Blockly Workspace" at bounding box center [670, 115] width 91 height 33
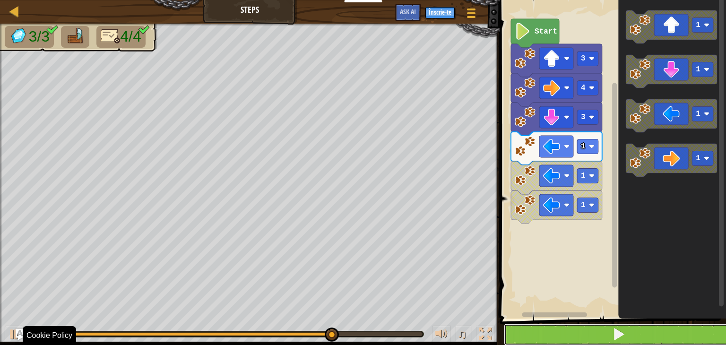
click at [588, 339] on button at bounding box center [618, 335] width 229 height 22
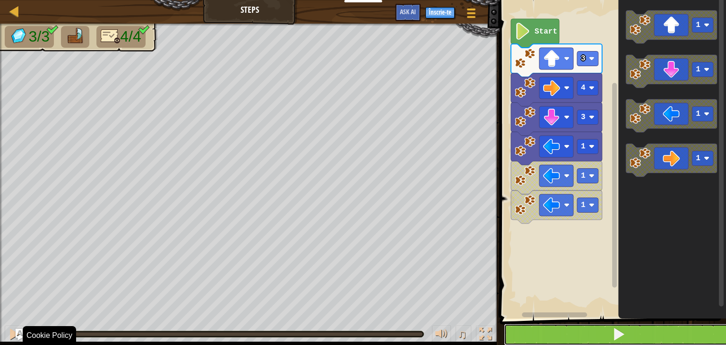
click at [588, 339] on button at bounding box center [618, 335] width 229 height 22
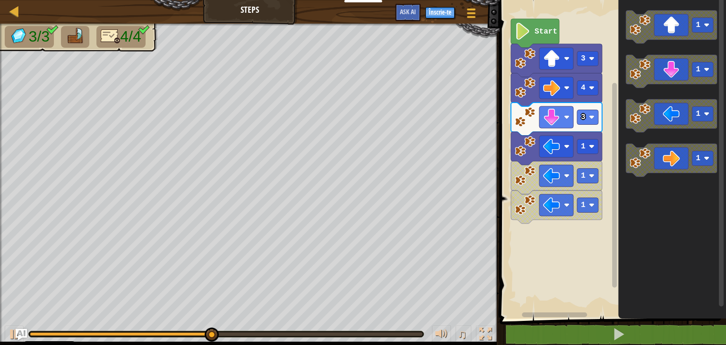
click at [592, 115] on div "Start 3 4 3 1 1 1 1 1 1 1" at bounding box center [611, 156] width 229 height 323
click at [631, 27] on image "Blockly Workspace" at bounding box center [639, 25] width 21 height 21
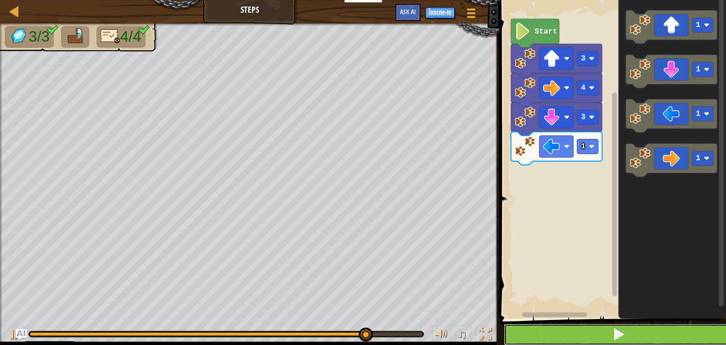
click at [582, 338] on button at bounding box center [618, 335] width 229 height 22
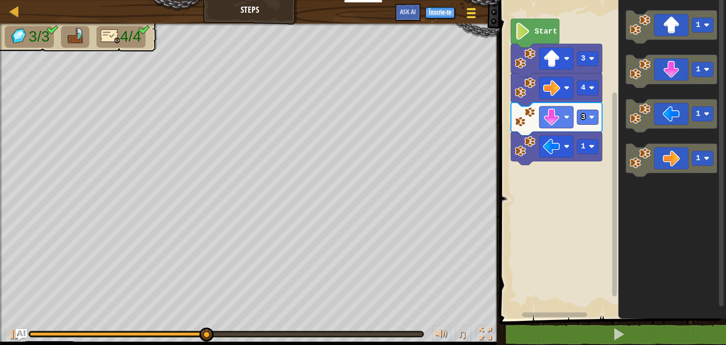
click at [471, 14] on div at bounding box center [471, 13] width 13 height 14
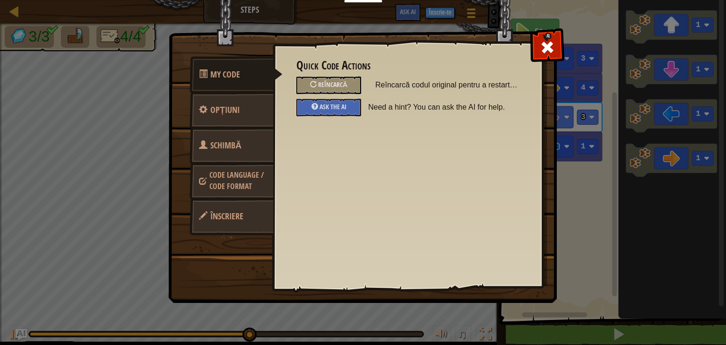
click at [239, 180] on span "Code Language / Code Format" at bounding box center [236, 181] width 54 height 22
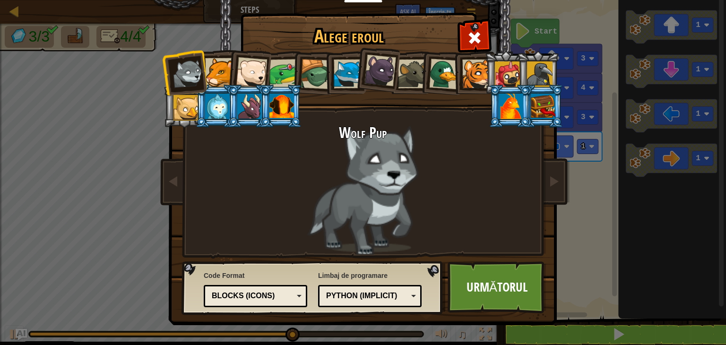
click at [342, 298] on div "Python (Implicit)" at bounding box center [367, 296] width 82 height 11
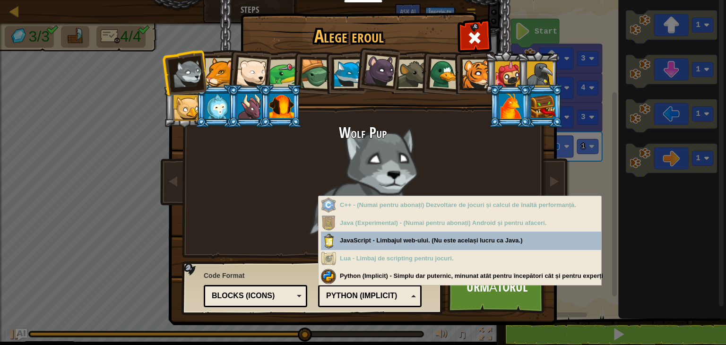
click at [342, 298] on div "Python (Implicit)" at bounding box center [367, 296] width 82 height 11
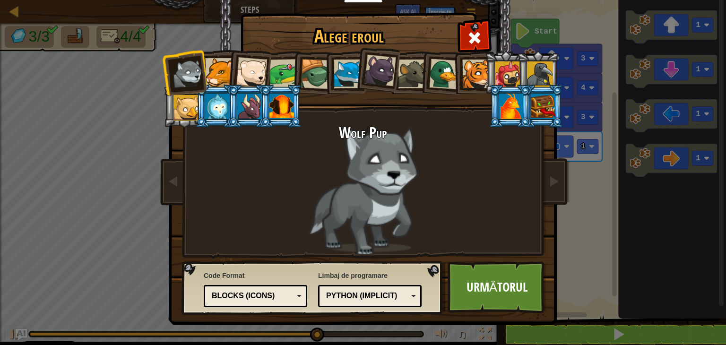
click at [271, 301] on div "Blocks (Icons)" at bounding box center [253, 296] width 82 height 11
click at [484, 294] on link "Următorul" at bounding box center [496, 287] width 99 height 52
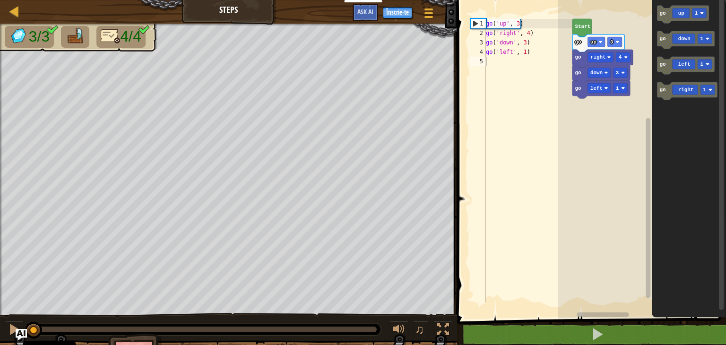
click at [493, 65] on div "go ( 'up' , 3 ) go ( 'right' , 4 ) go ( 'down' , 3 ) go ( 'left' , 1 )" at bounding box center [528, 170] width 88 height 302
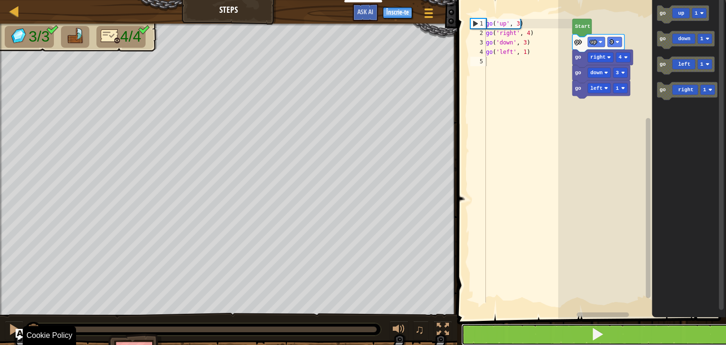
click at [574, 340] on button at bounding box center [597, 335] width 272 height 22
